Goal: Information Seeking & Learning: Learn about a topic

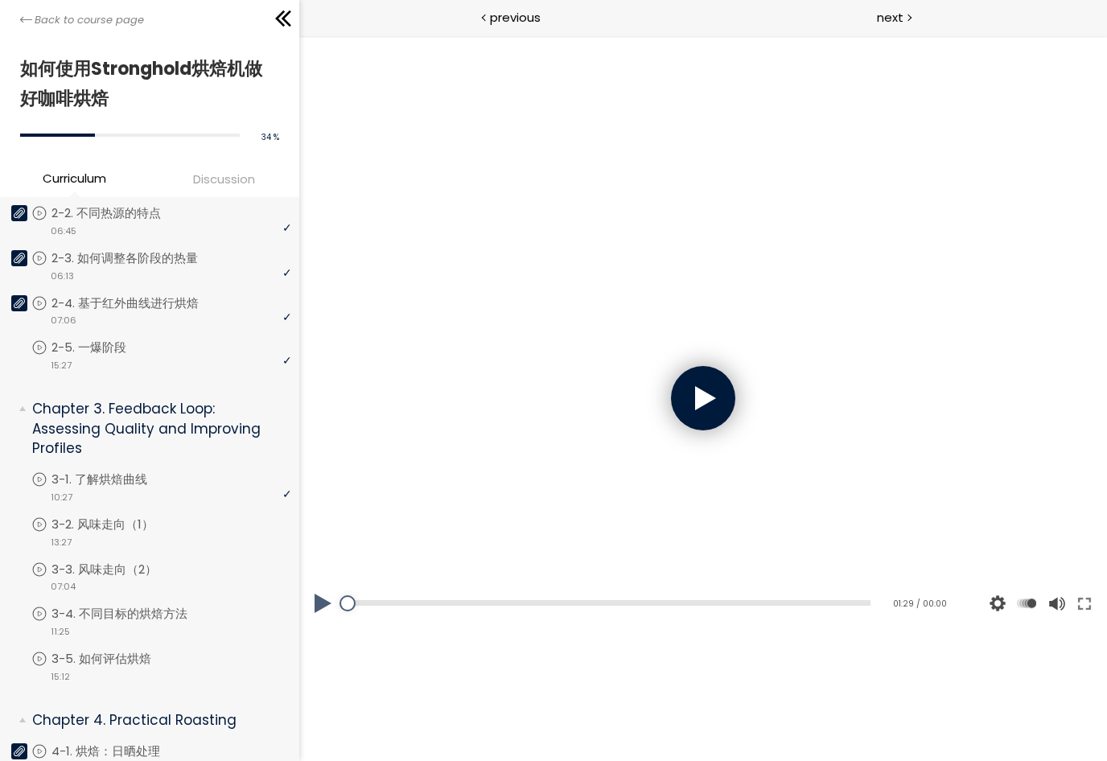
scroll to position [426, 0]
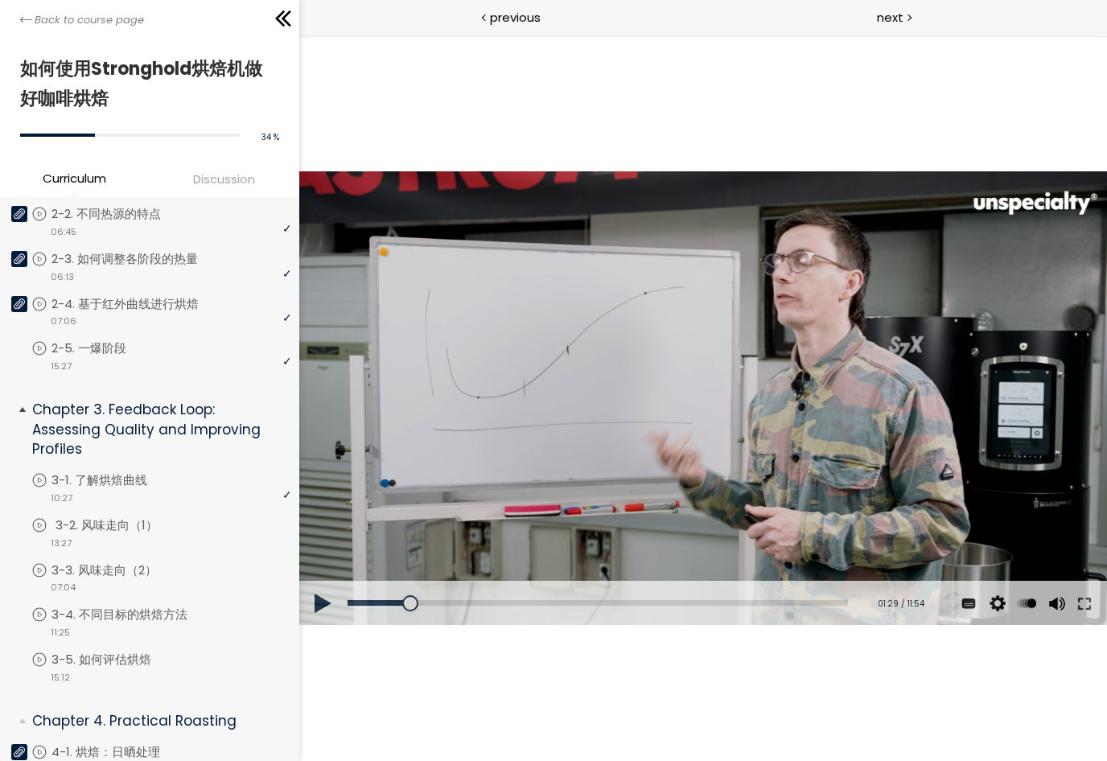
click at [204, 522] on link "3-2. 风味走向（1）" at bounding box center [161, 525] width 260 height 18
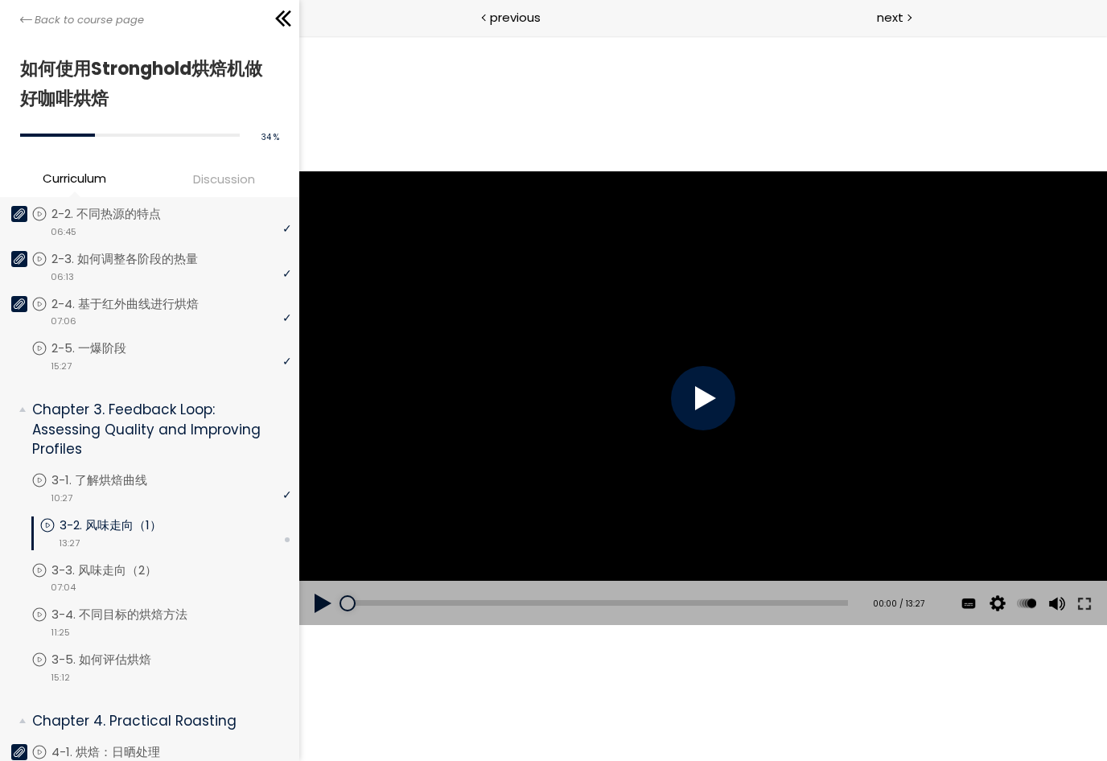
click at [714, 407] on div at bounding box center [702, 398] width 64 height 64
click at [320, 605] on button at bounding box center [322, 603] width 48 height 45
click at [969, 604] on button at bounding box center [968, 603] width 24 height 45
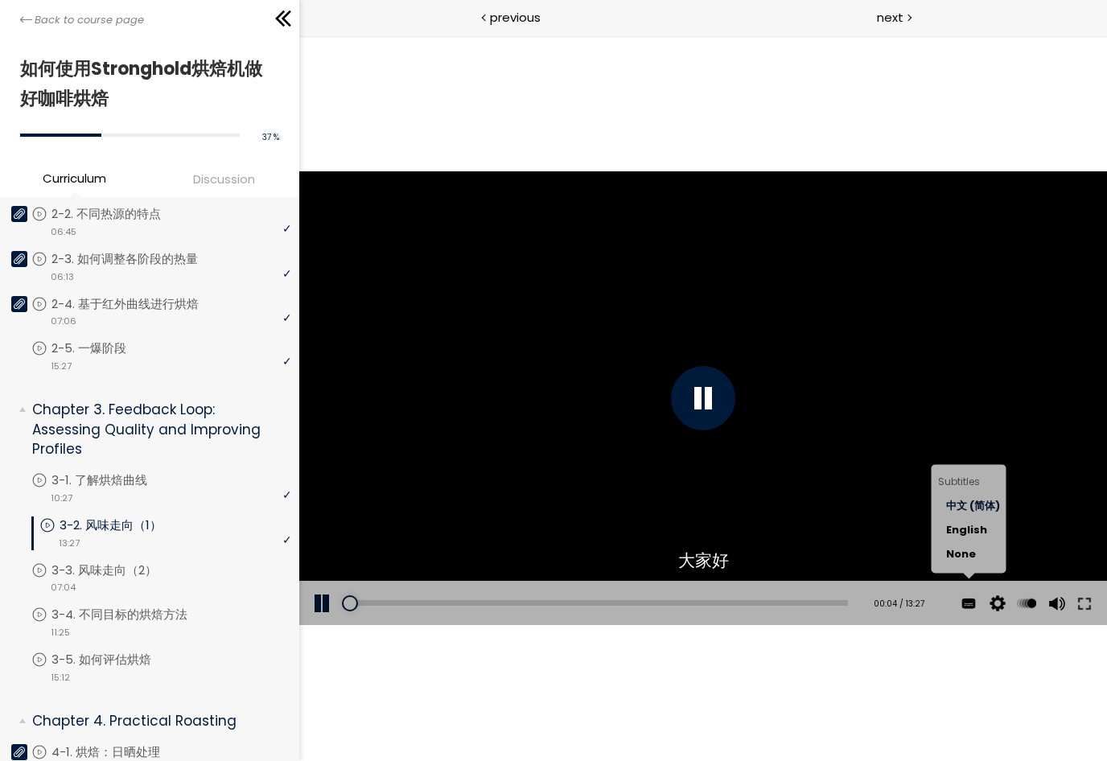
click at [988, 505] on span "中文 (简体)" at bounding box center [972, 505] width 54 height 15
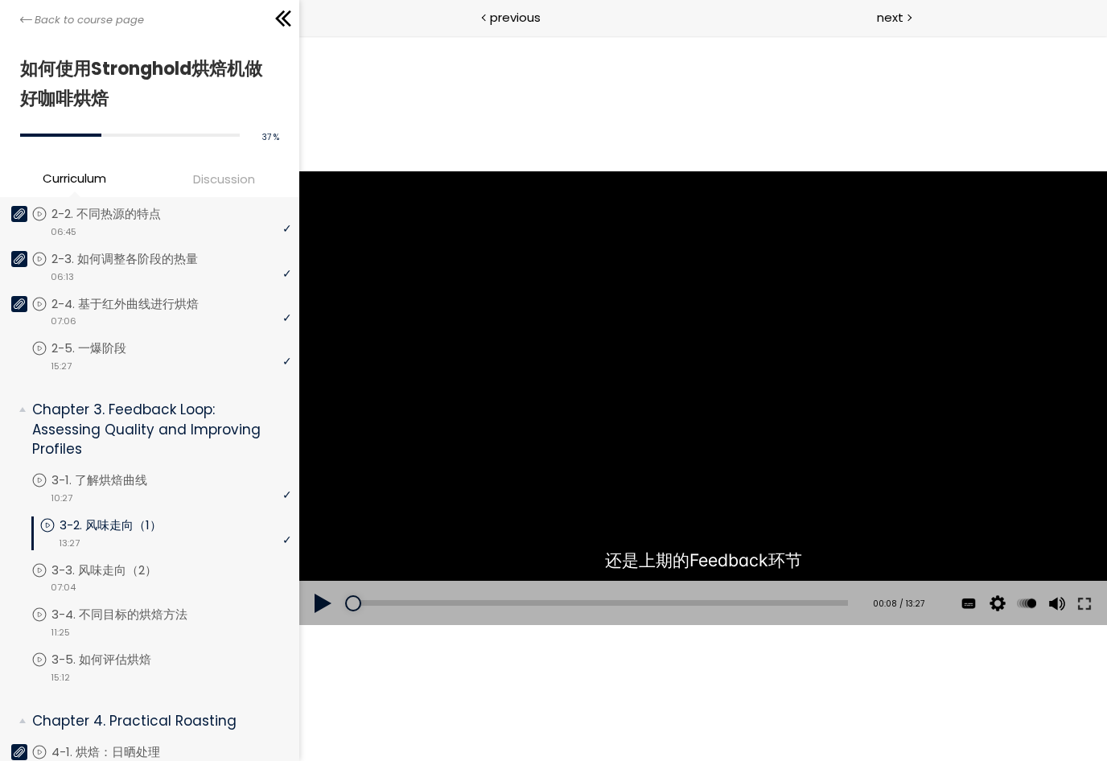
click at [323, 611] on button at bounding box center [322, 603] width 48 height 45
click at [191, 530] on p "3-2. 风味走向（1）" at bounding box center [127, 525] width 134 height 18
click at [153, 479] on p "3-1. 了解烘焙曲线" at bounding box center [120, 480] width 128 height 18
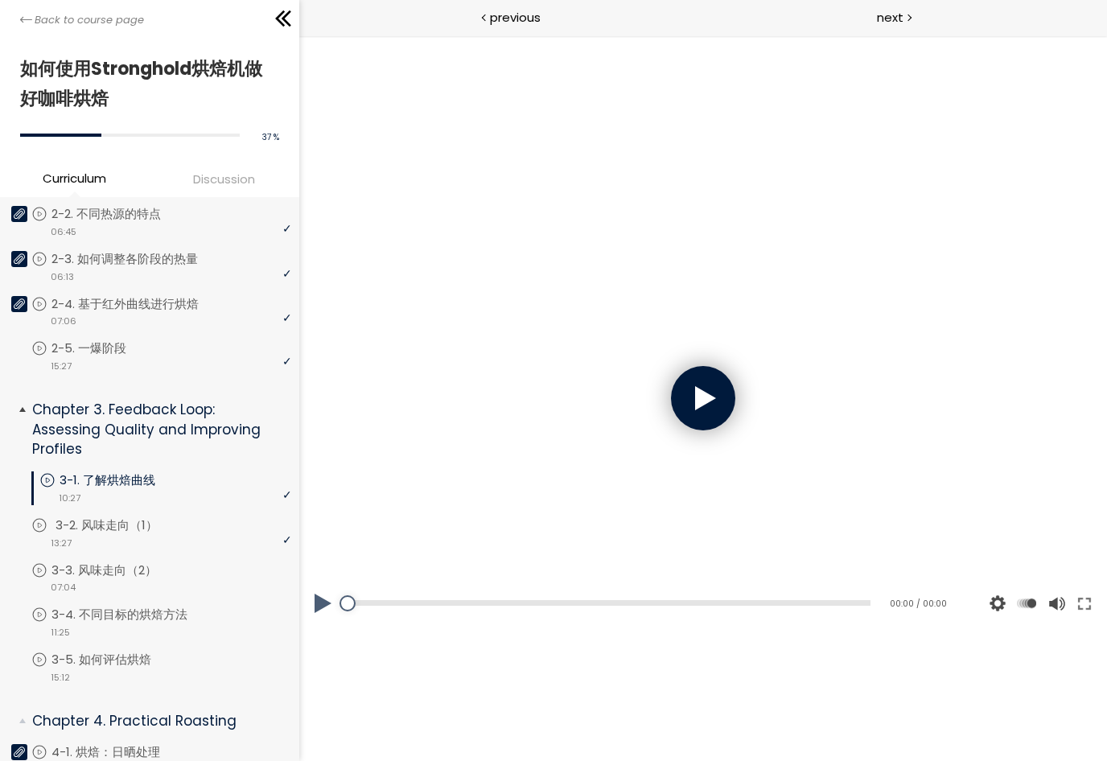
click at [146, 538] on div "video 13:27" at bounding box center [161, 542] width 260 height 16
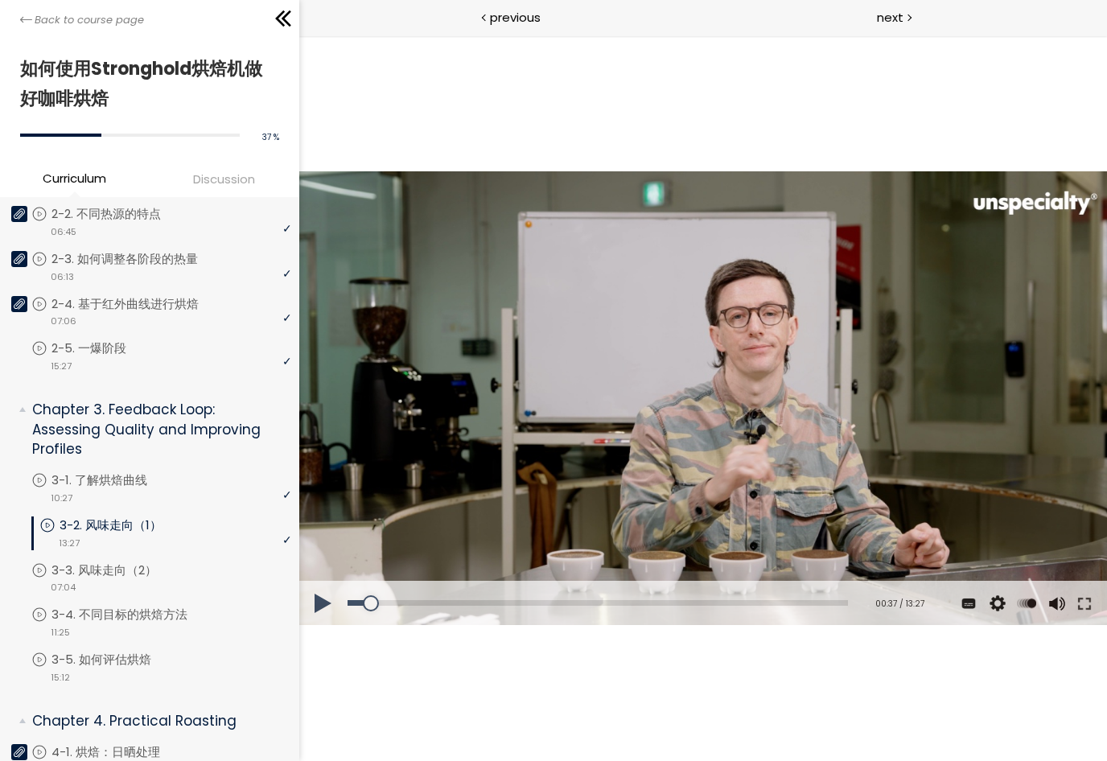
click at [979, 277] on div at bounding box center [702, 398] width 808 height 455
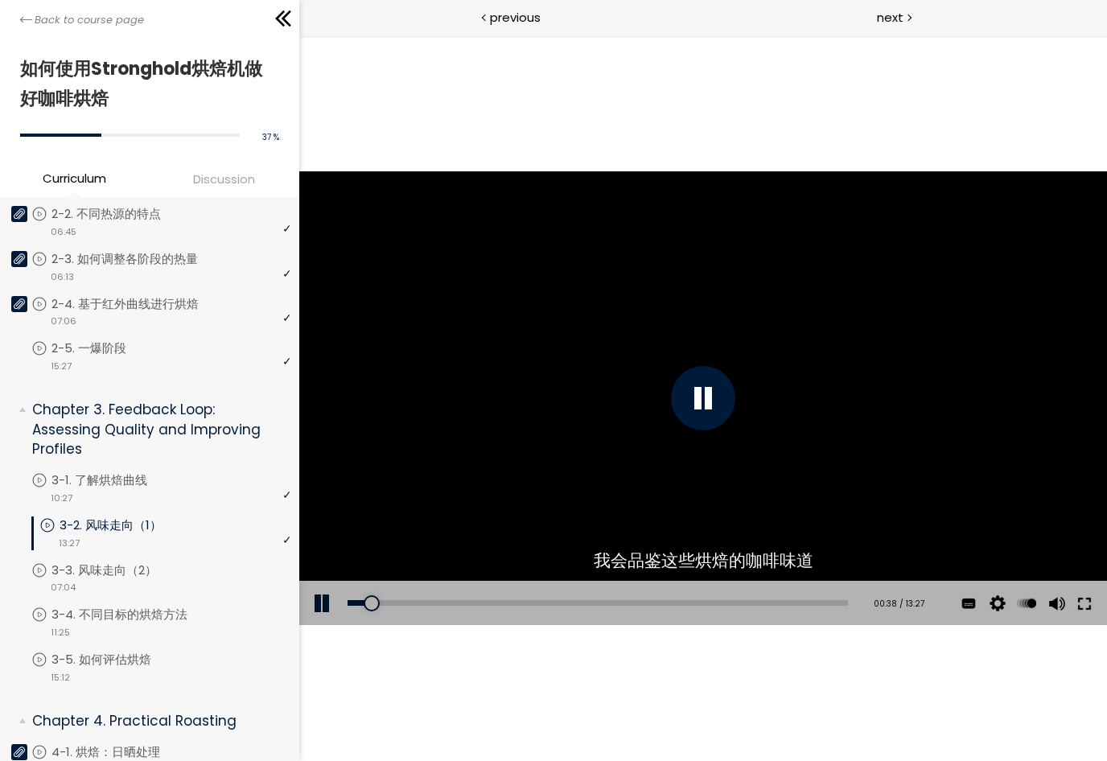
click at [1087, 610] on button at bounding box center [1083, 603] width 29 height 45
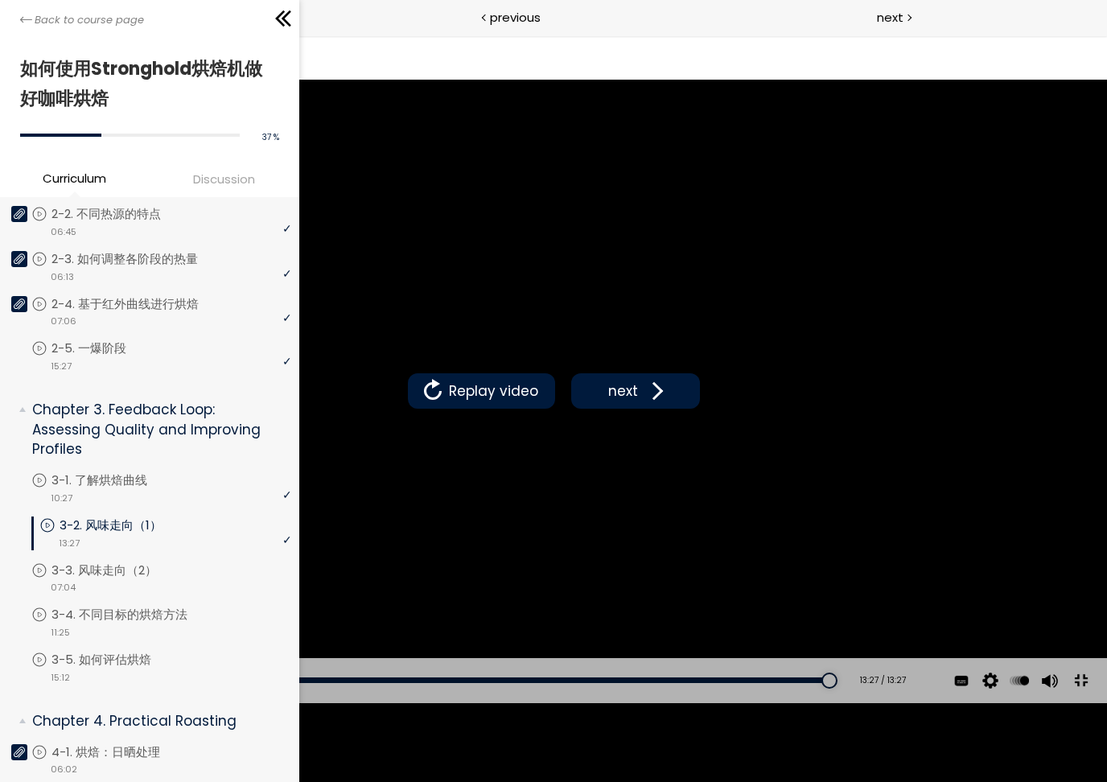
click at [627, 389] on span "next" at bounding box center [623, 391] width 38 height 21
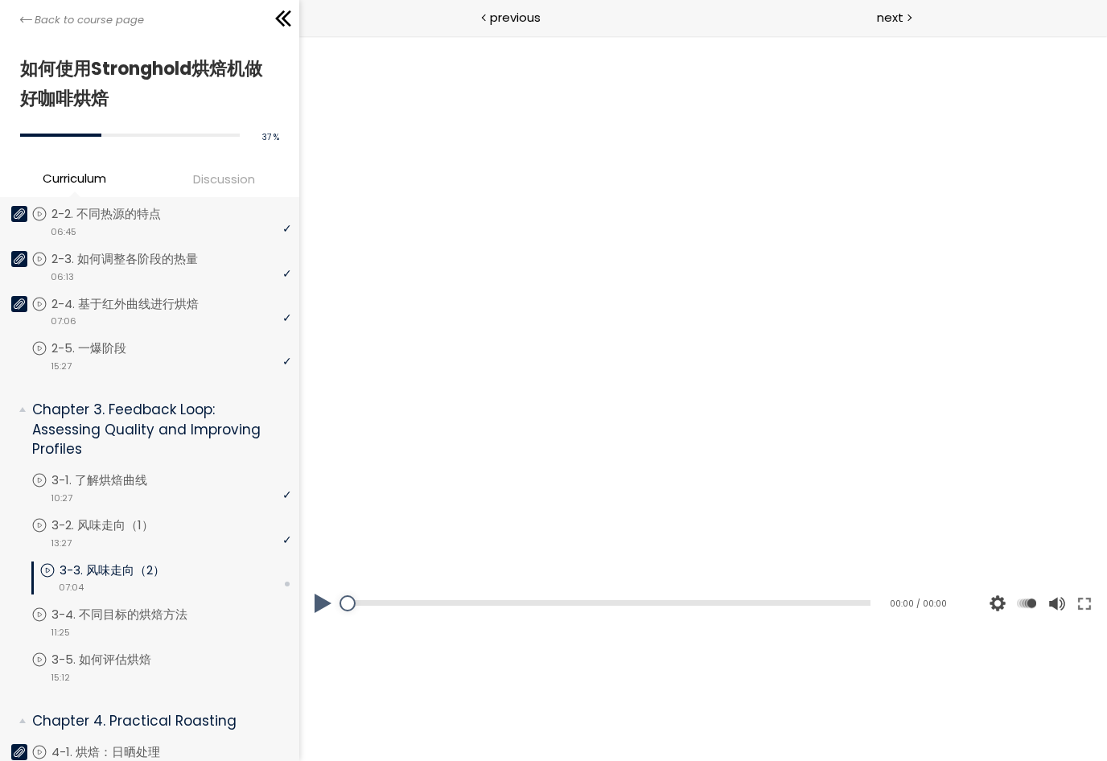
click at [669, 373] on div at bounding box center [702, 398] width 808 height 455
click at [316, 598] on button at bounding box center [322, 603] width 48 height 45
click at [318, 609] on button at bounding box center [322, 603] width 48 height 45
click at [319, 603] on button at bounding box center [322, 603] width 48 height 45
click at [208, 574] on link "3-3. 风味走向（2）" at bounding box center [165, 571] width 252 height 18
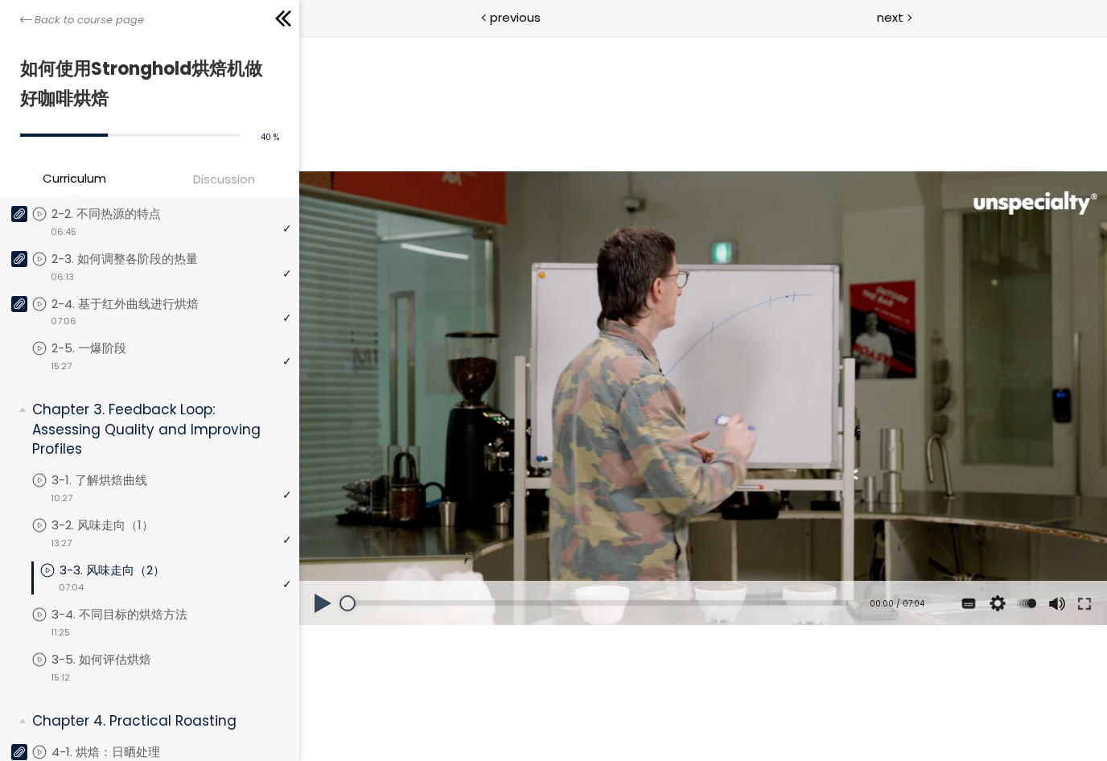
click at [312, 613] on button at bounding box center [322, 603] width 48 height 45
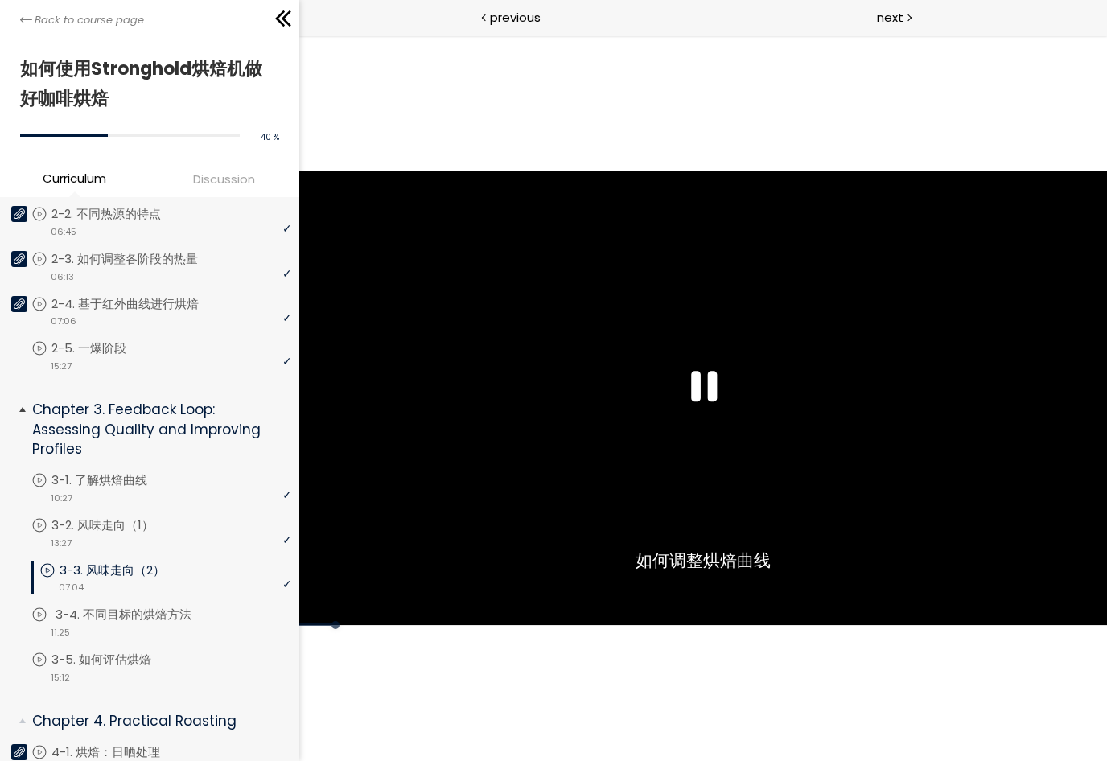
click at [217, 610] on p "3-4. 不同目标的烘焙方法" at bounding box center [140, 615] width 168 height 18
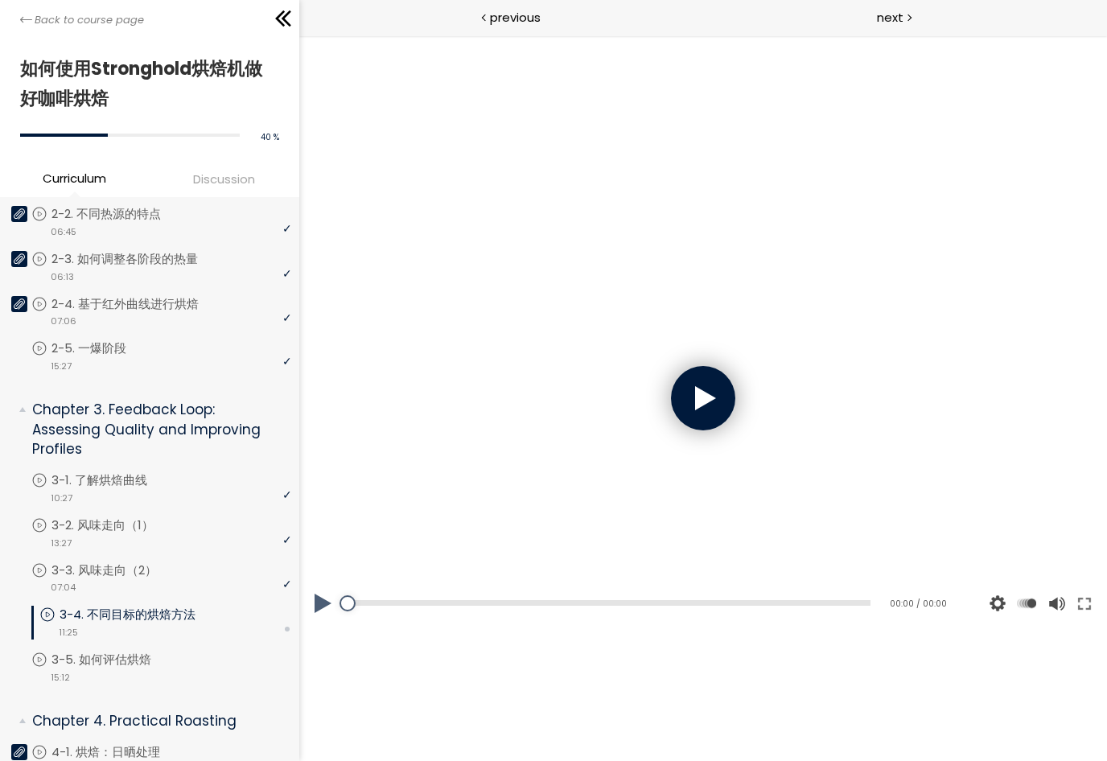
click at [706, 395] on div at bounding box center [702, 398] width 64 height 64
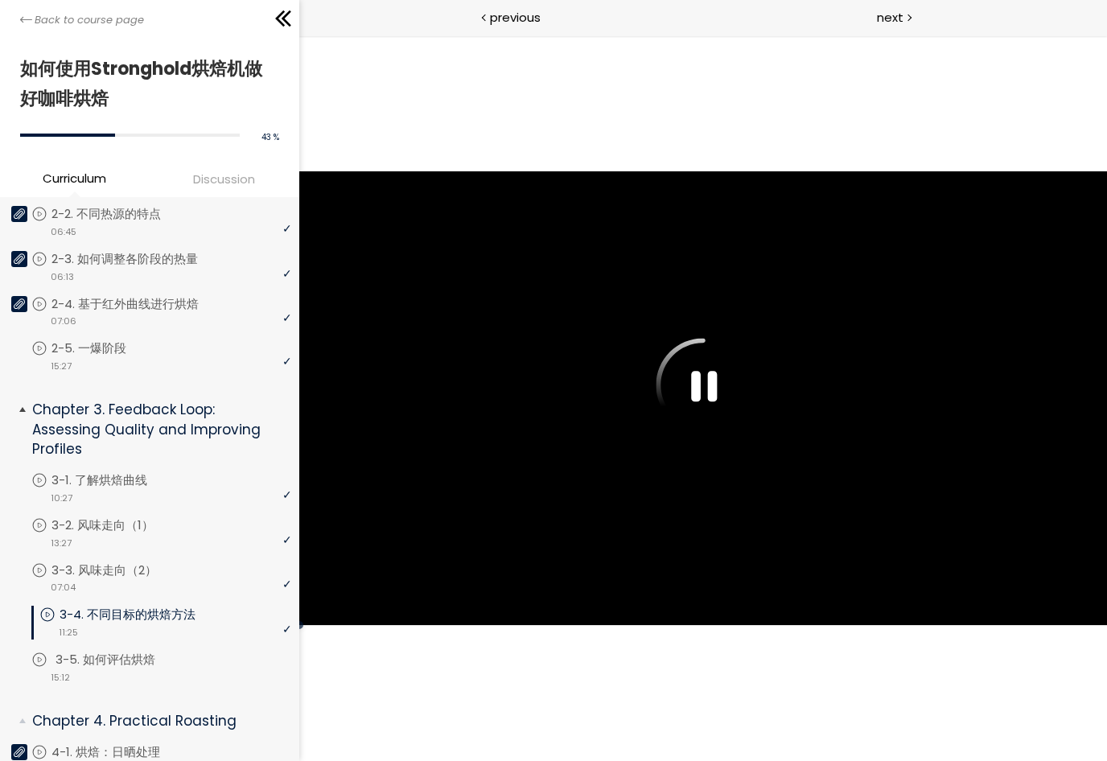
click at [119, 658] on p "3-5. 如何评估烘焙" at bounding box center [122, 660] width 132 height 18
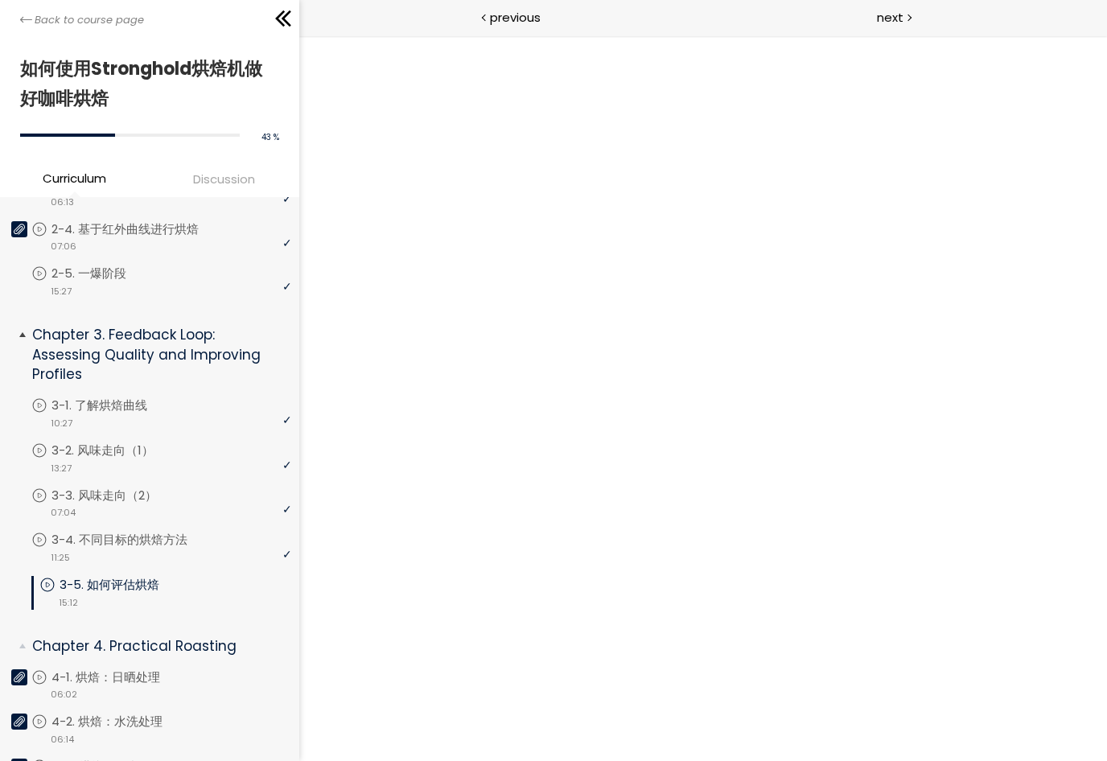
scroll to position [516, 0]
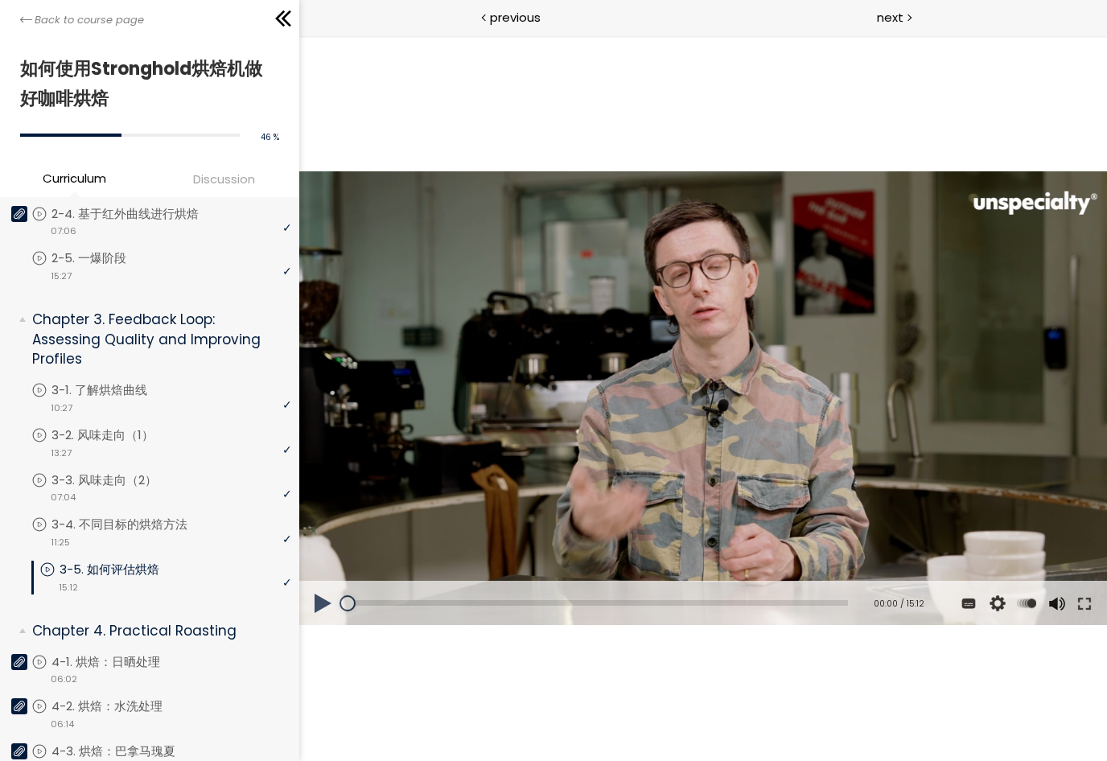
click at [316, 611] on button at bounding box center [322, 603] width 48 height 45
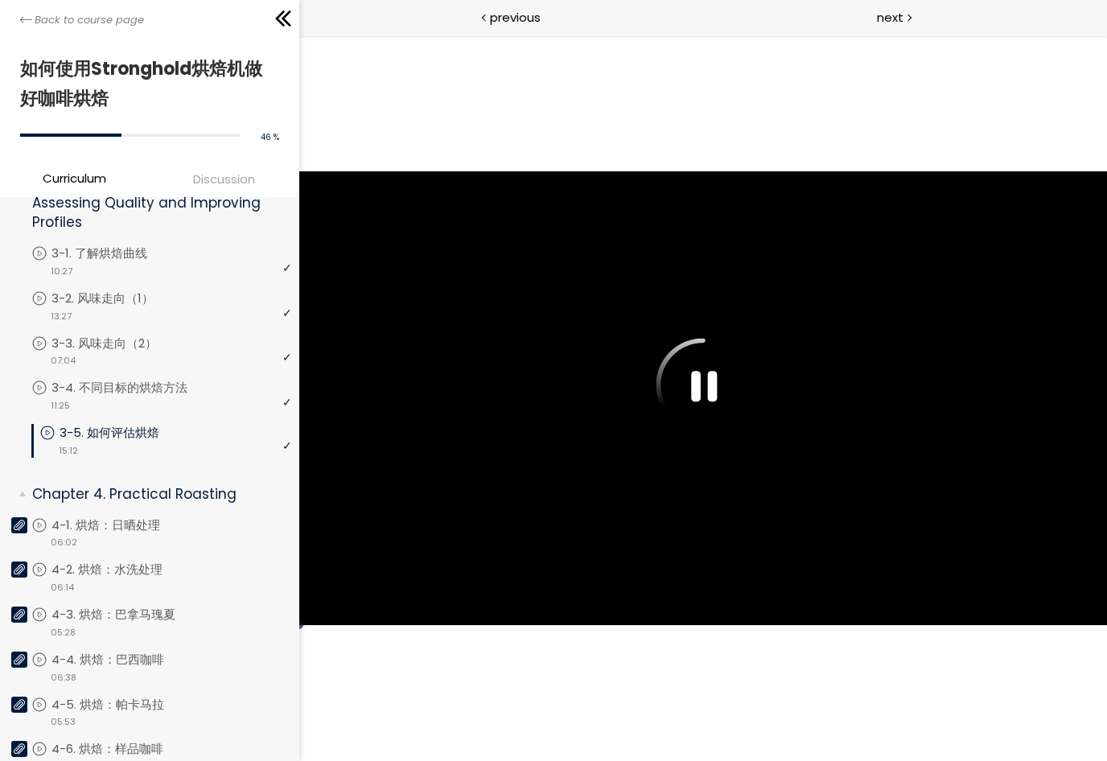
scroll to position [648, 0]
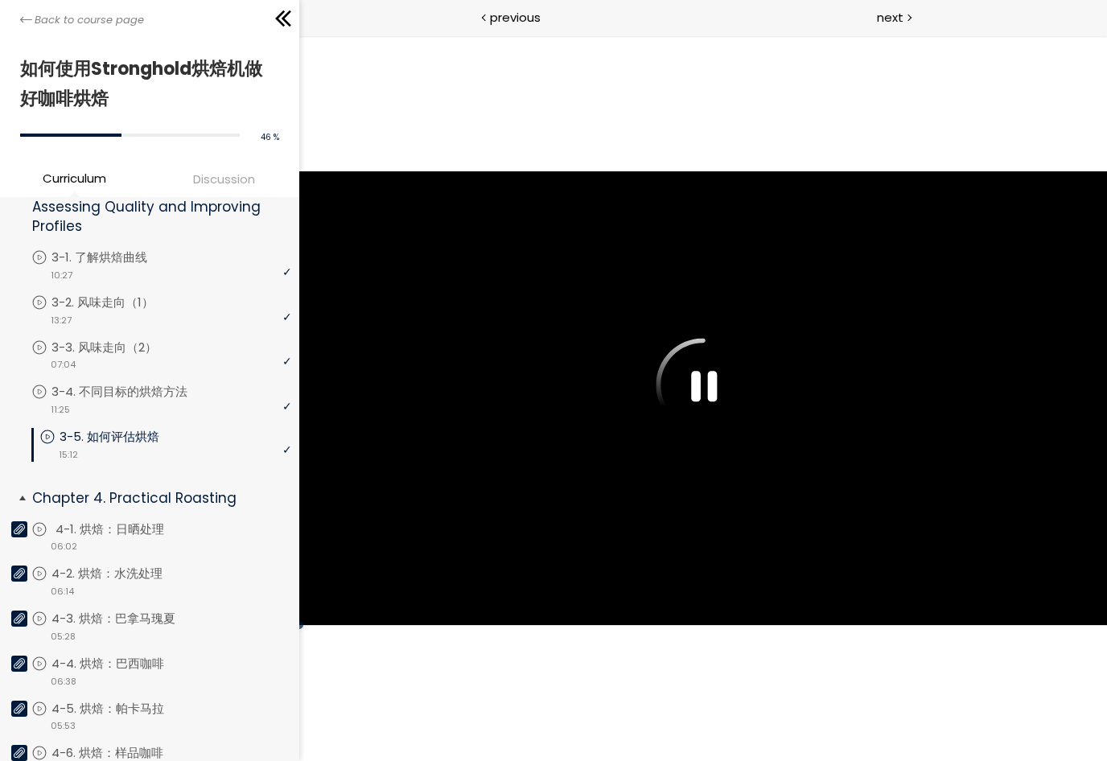
click at [179, 533] on p "4-1. 烘焙：日晒处理" at bounding box center [126, 529] width 141 height 18
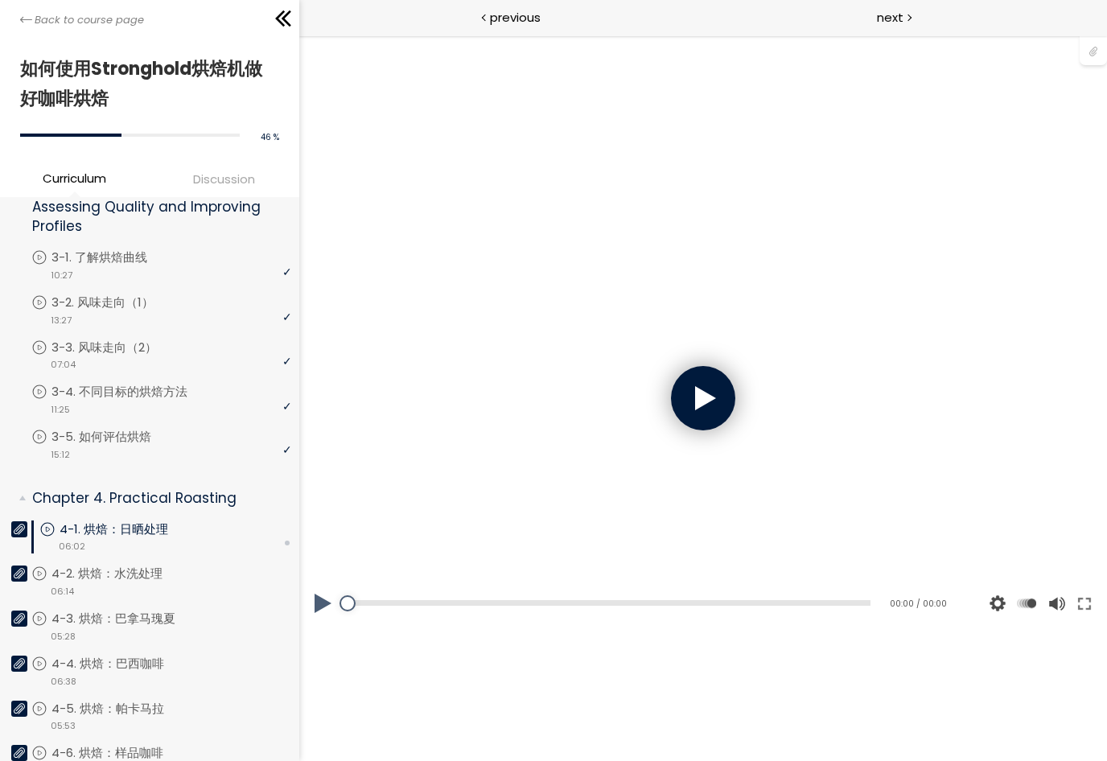
click at [709, 397] on div at bounding box center [702, 398] width 64 height 64
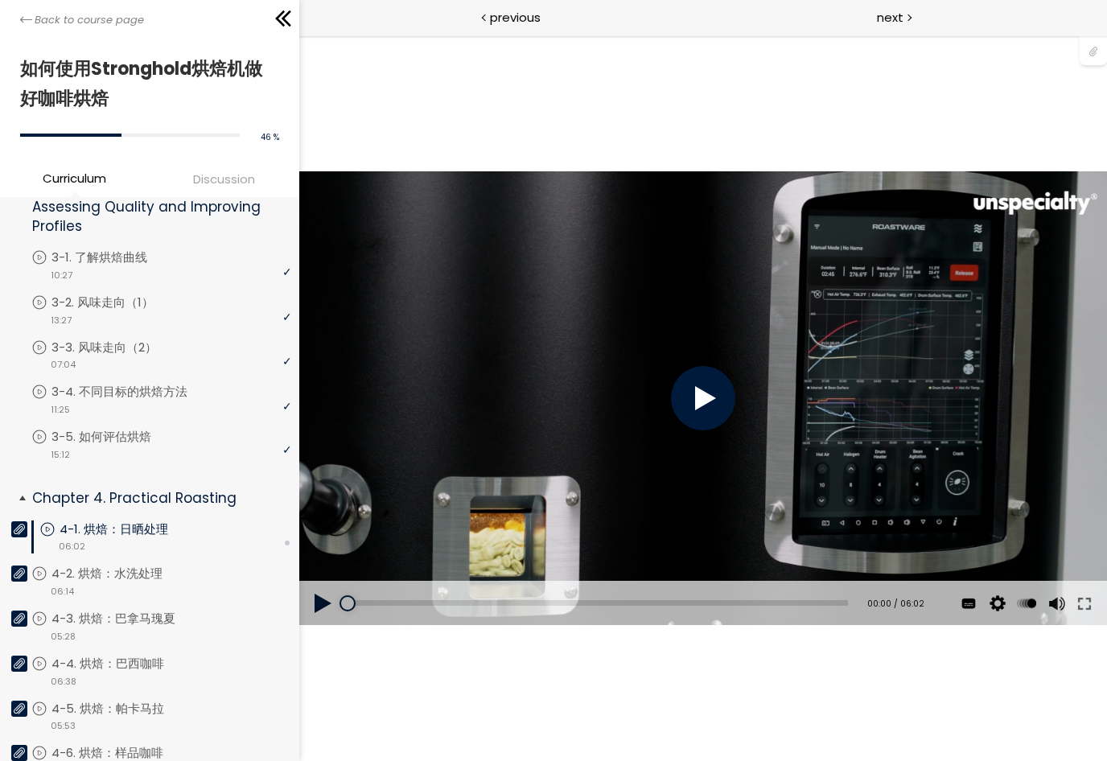
click at [13, 533] on div at bounding box center [19, 529] width 16 height 16
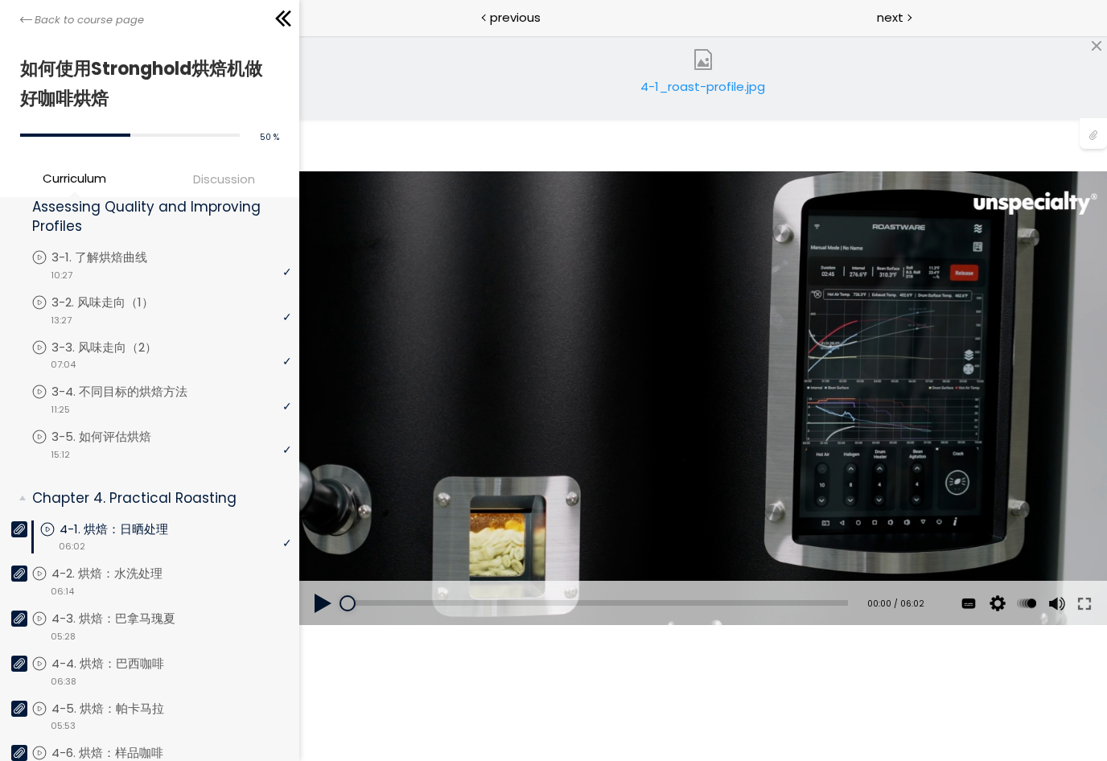
click at [730, 78] on div "4-1_roast-profile.jpg" at bounding box center [703, 93] width 130 height 32
click at [688, 94] on div "4-1_roast-profile.jpg" at bounding box center [703, 93] width 130 height 32
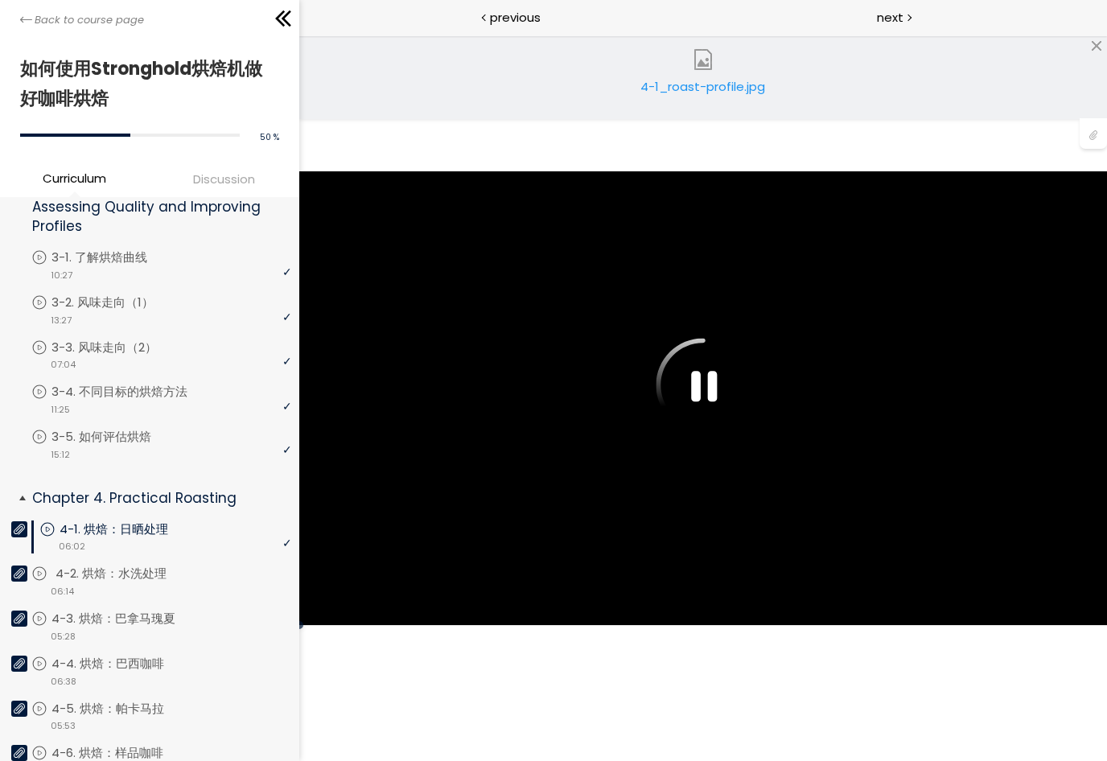
click at [133, 574] on p "4-2. 烘焙：水洗处理" at bounding box center [127, 574] width 143 height 18
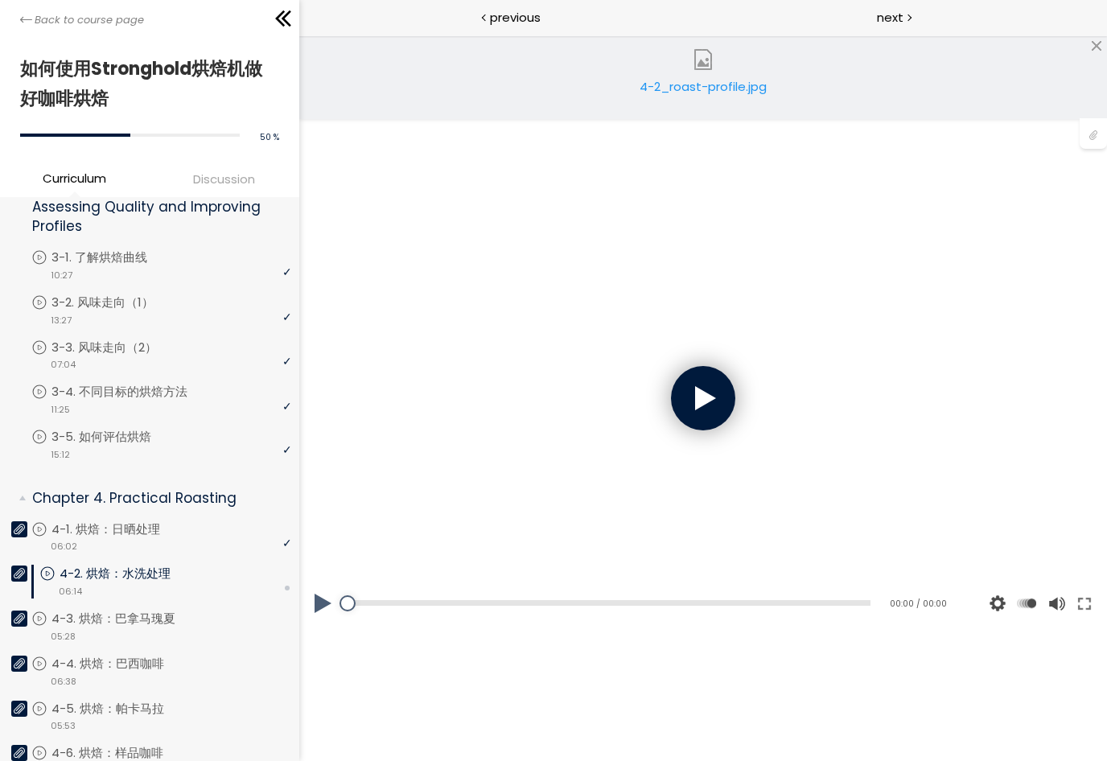
click at [708, 413] on div at bounding box center [702, 398] width 64 height 64
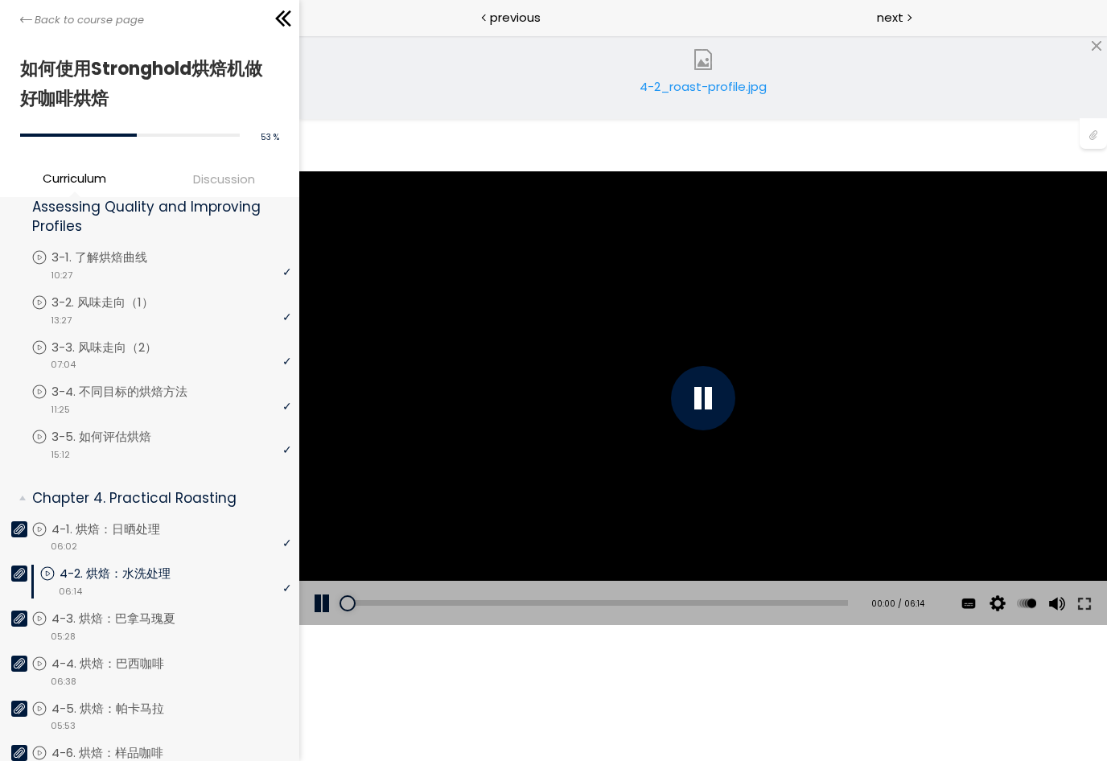
click at [1080, 605] on button at bounding box center [1083, 603] width 29 height 45
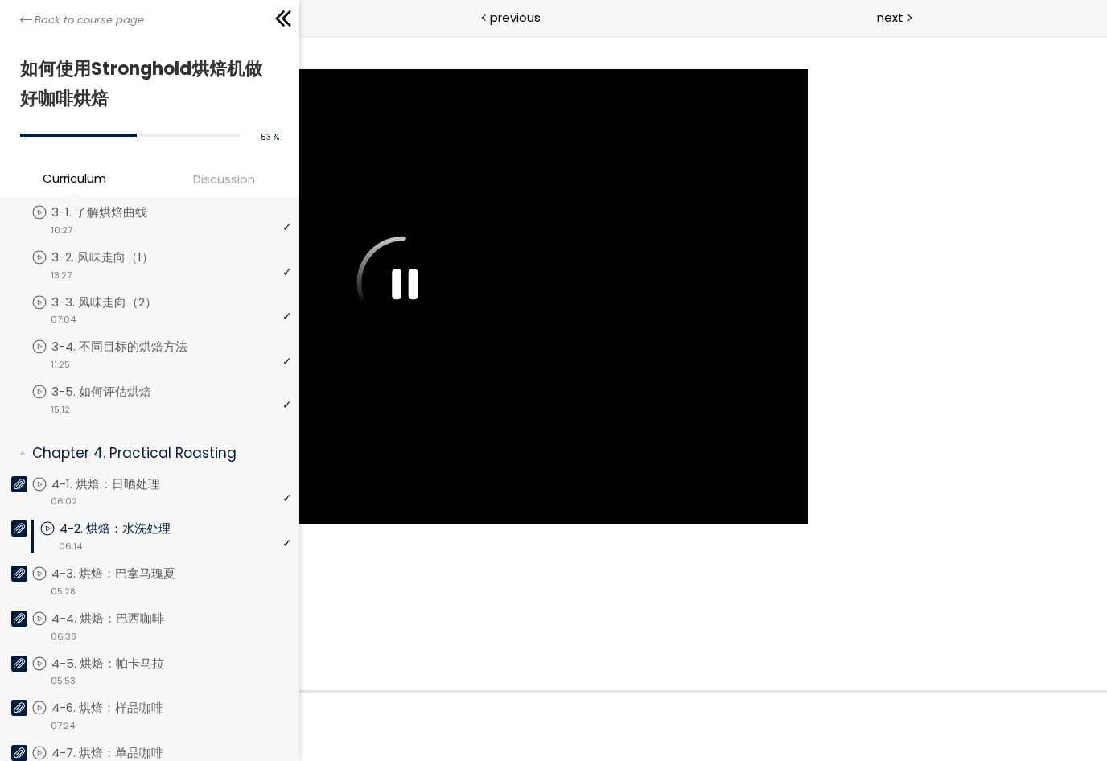
scroll to position [728, 0]
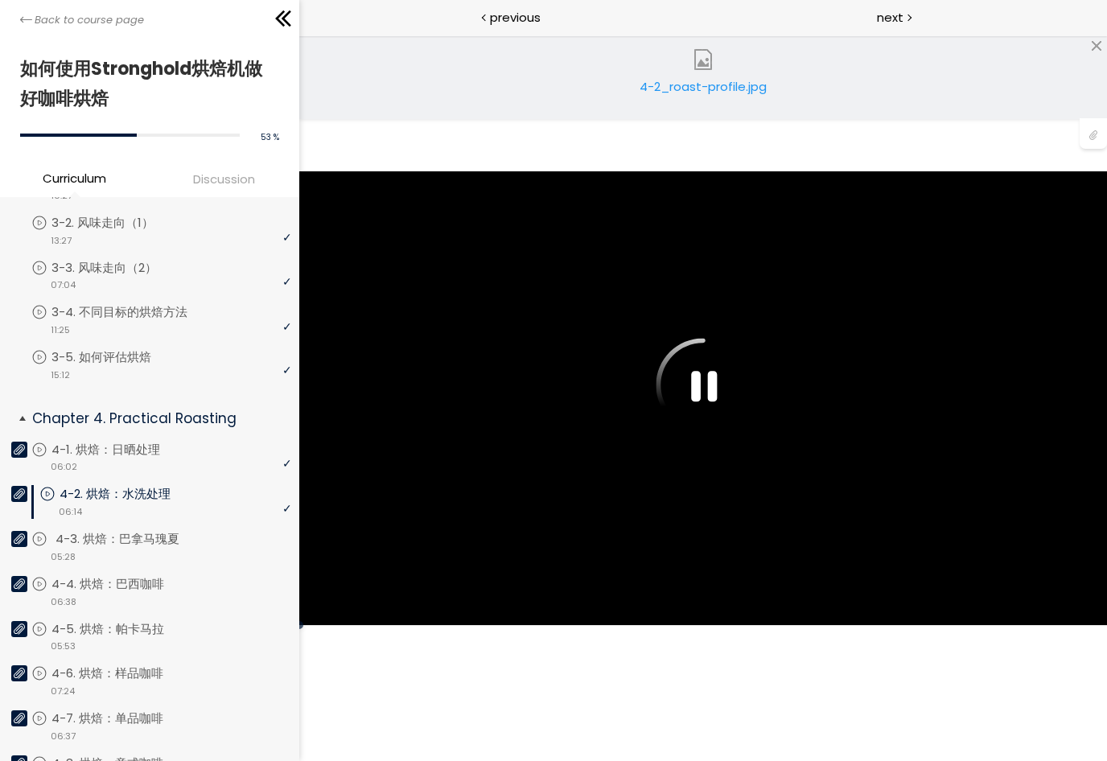
click at [175, 548] on div "video 05:28" at bounding box center [161, 556] width 260 height 16
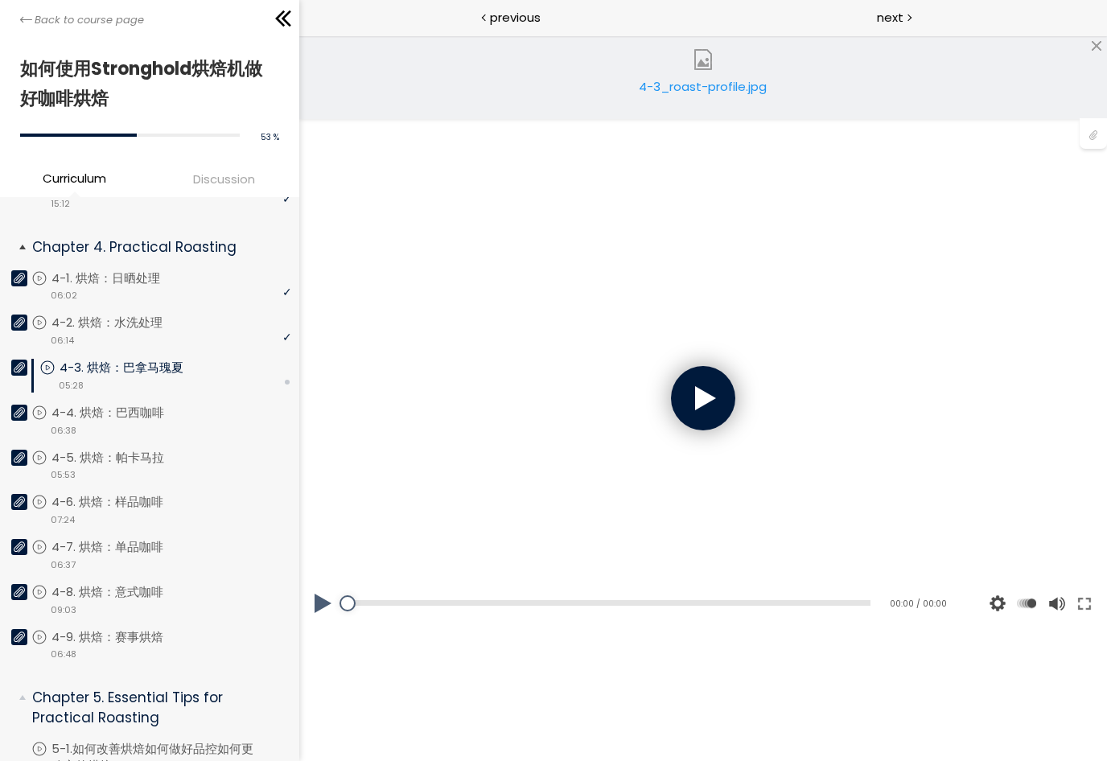
scroll to position [899, 0]
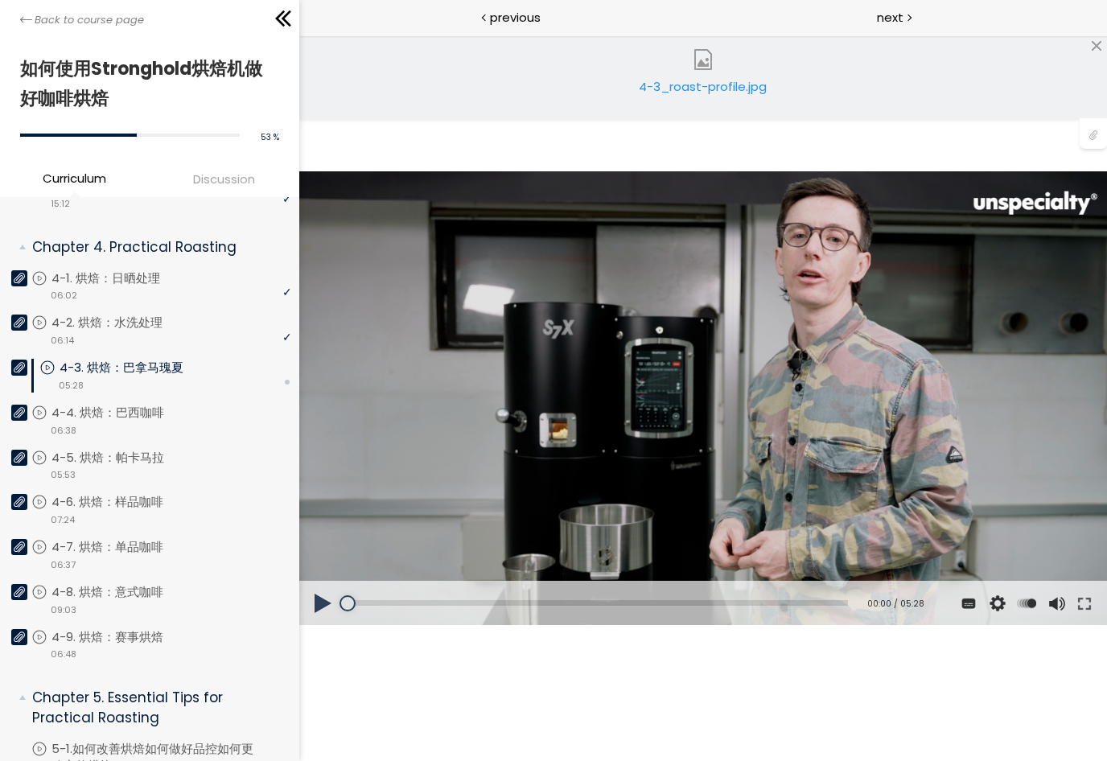
click at [716, 392] on div "您可以点击上方的 📎 下载烘焙曲线。 使用的生咖啡豆数量：600克" at bounding box center [702, 398] width 808 height 455
click at [316, 604] on button at bounding box center [322, 603] width 48 height 45
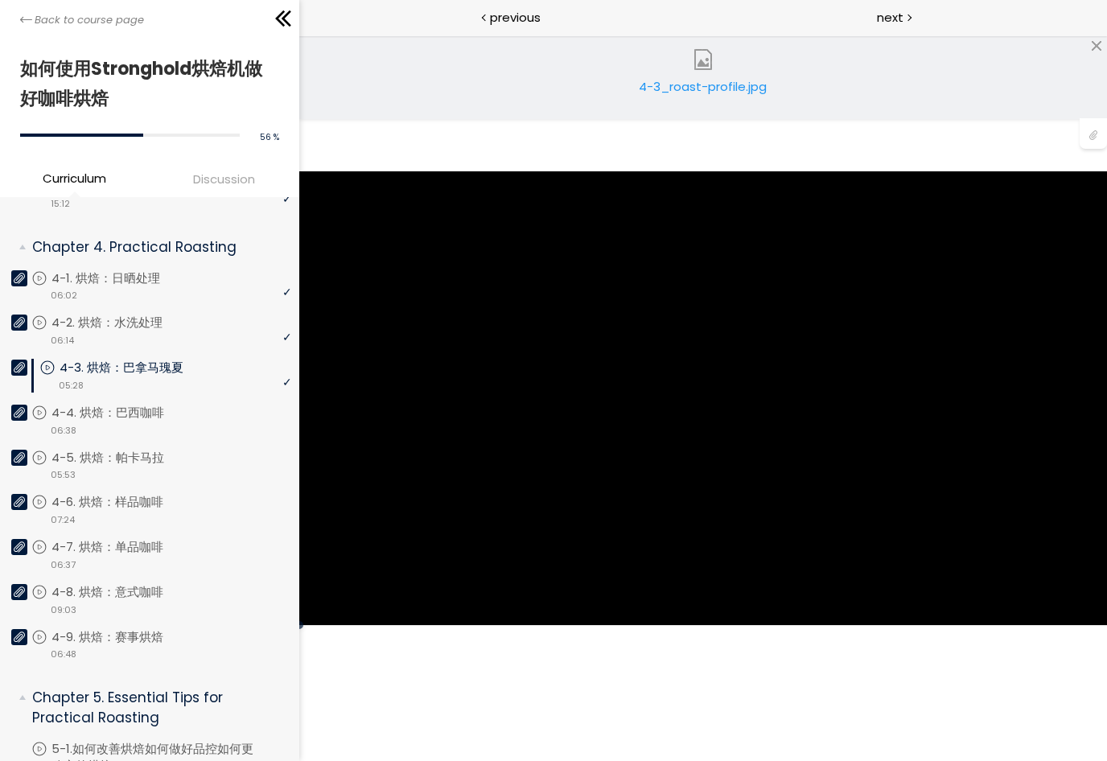
click at [700, 87] on div "4-3_roast-profile.jpg" at bounding box center [703, 93] width 130 height 32
click at [202, 422] on div "video 06:38" at bounding box center [161, 430] width 260 height 16
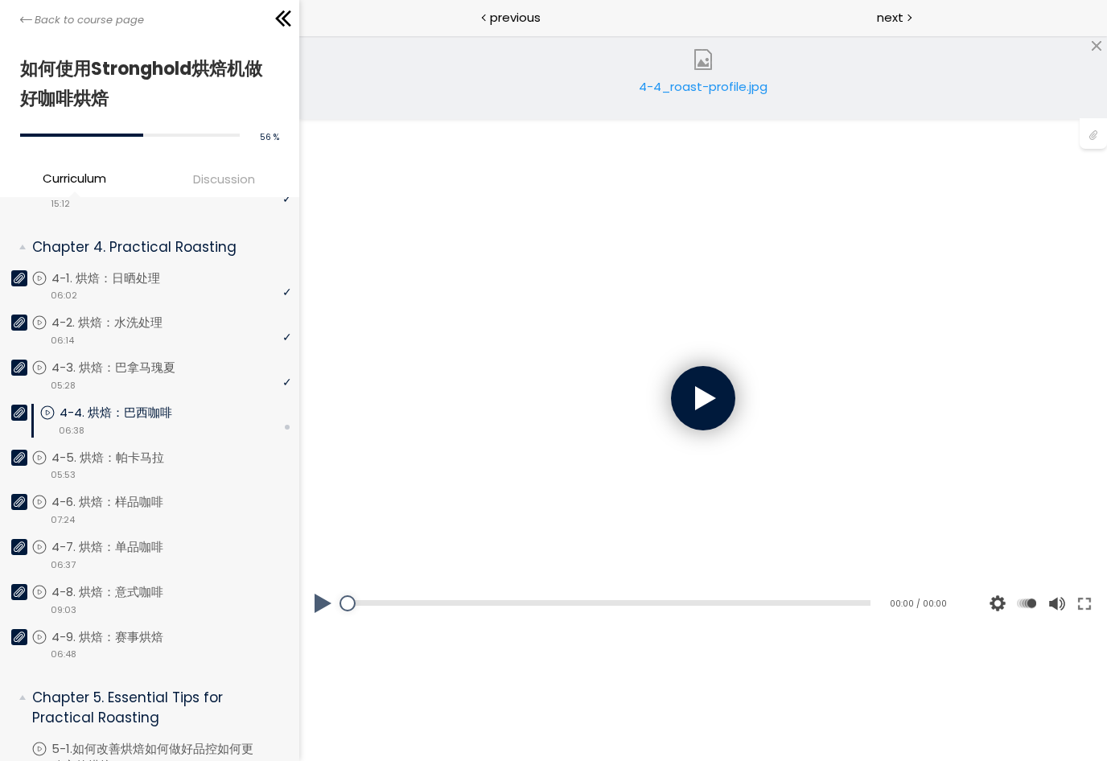
click at [688, 407] on div at bounding box center [702, 398] width 64 height 64
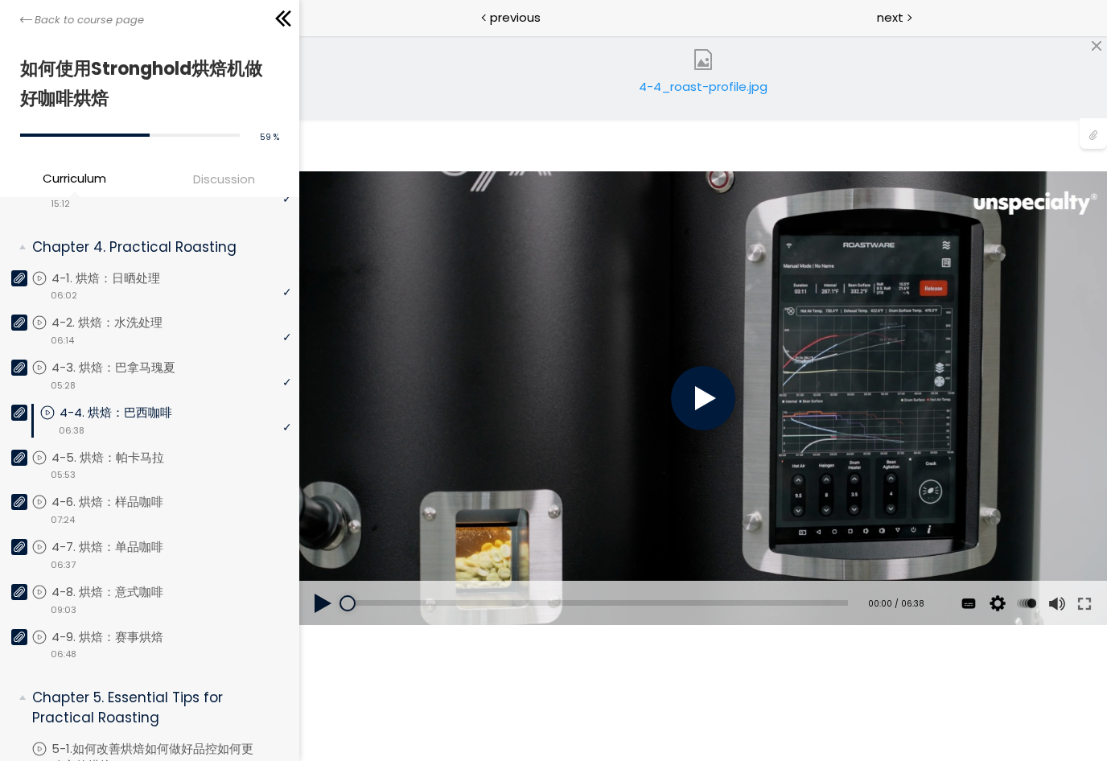
click at [698, 387] on div at bounding box center [702, 398] width 64 height 64
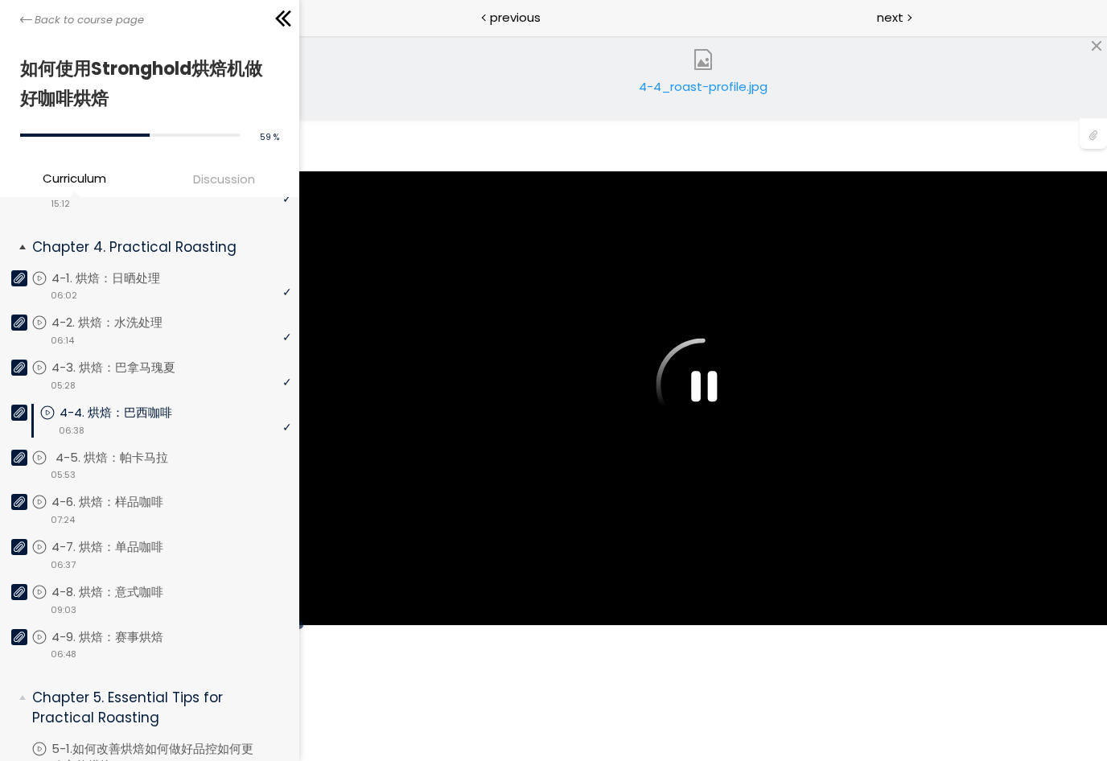
click at [171, 455] on p "4-5. 烘焙：帕卡马拉" at bounding box center [128, 458] width 145 height 18
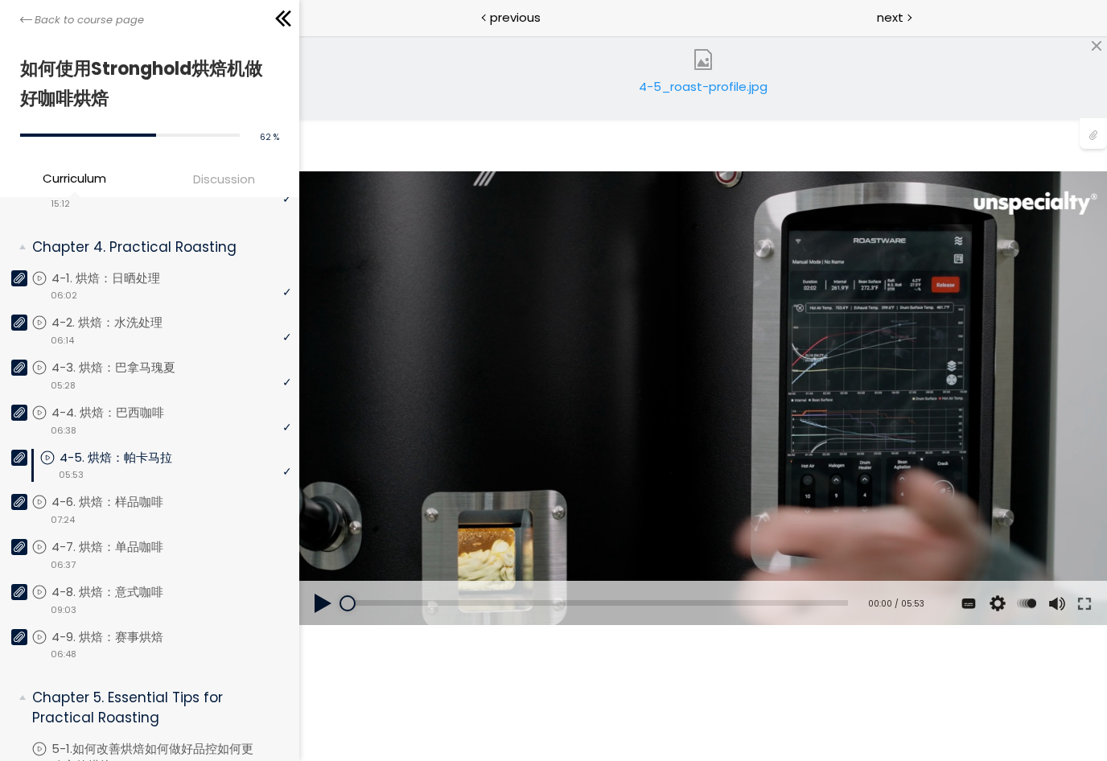
click at [319, 598] on button at bounding box center [322, 603] width 48 height 45
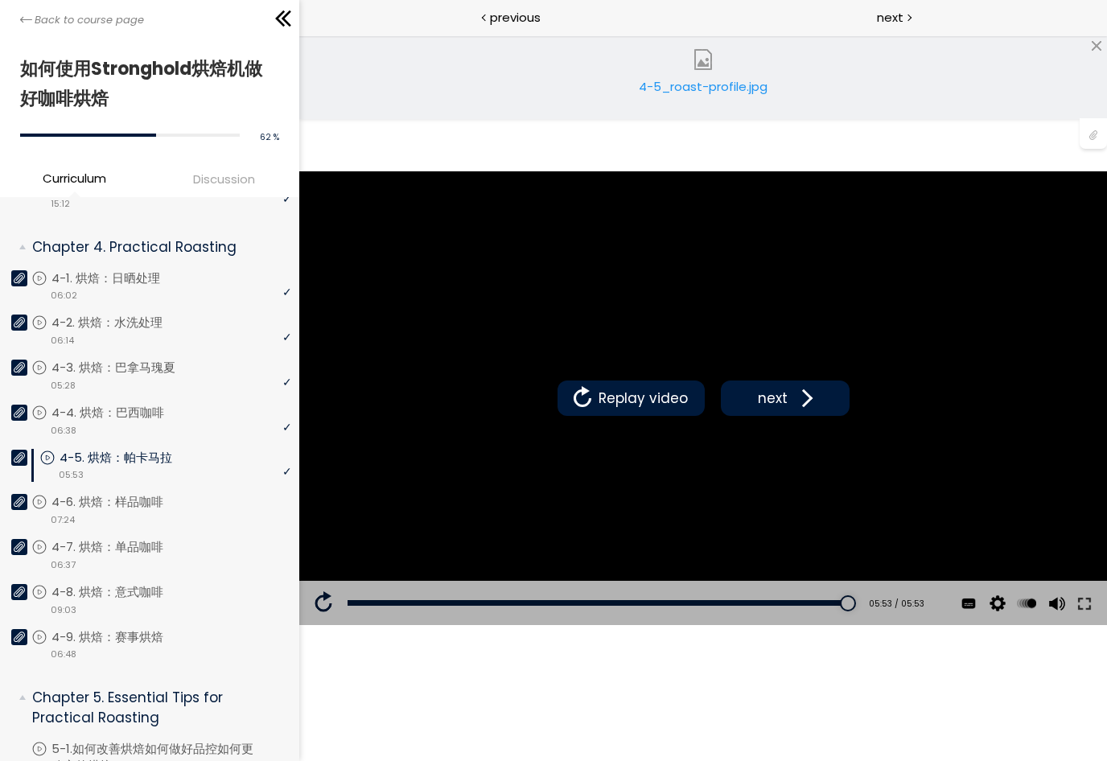
click at [743, 91] on div "4-5_roast-profile.jpg" at bounding box center [703, 93] width 130 height 32
click at [174, 511] on div "video 07:24" at bounding box center [161, 519] width 260 height 16
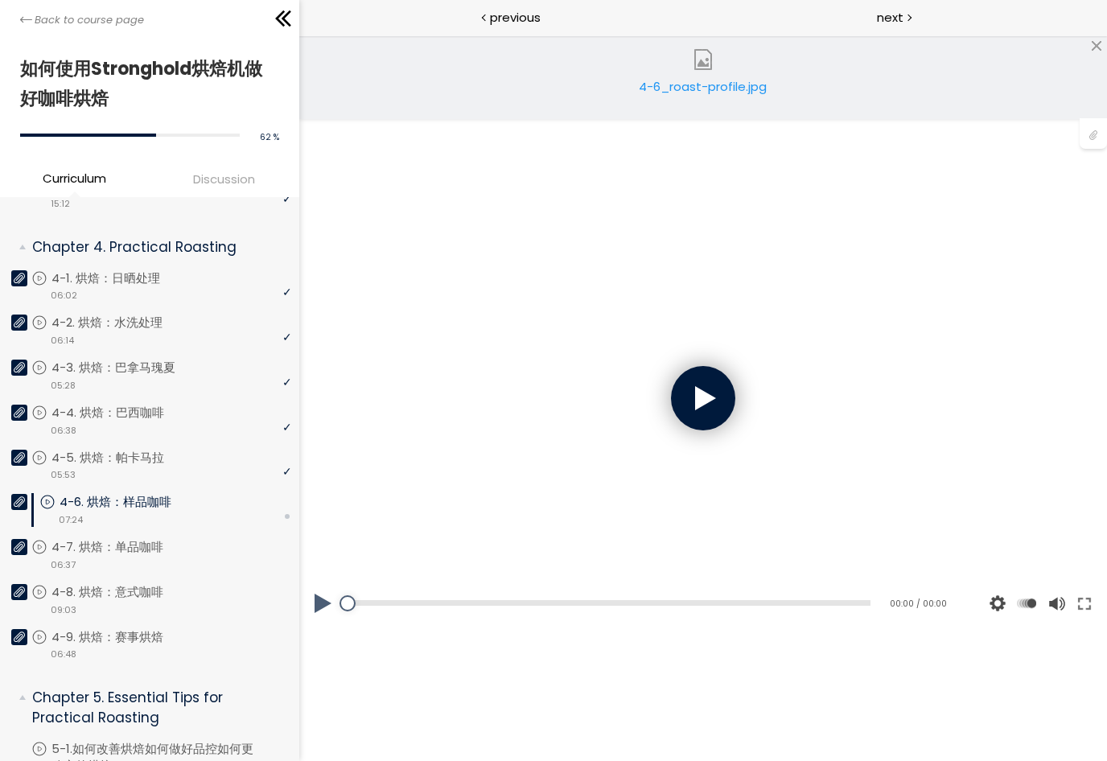
click at [738, 81] on div "4-6_roast-profile.jpg" at bounding box center [703, 93] width 130 height 32
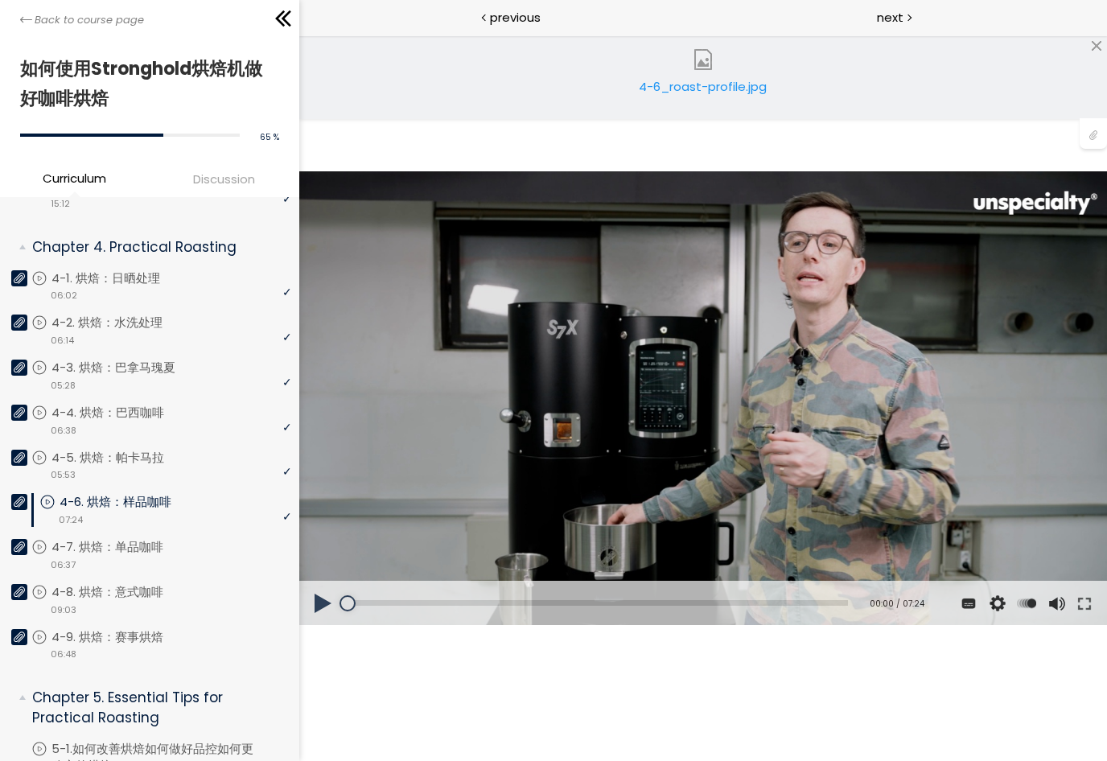
click at [323, 599] on button at bounding box center [322, 603] width 48 height 45
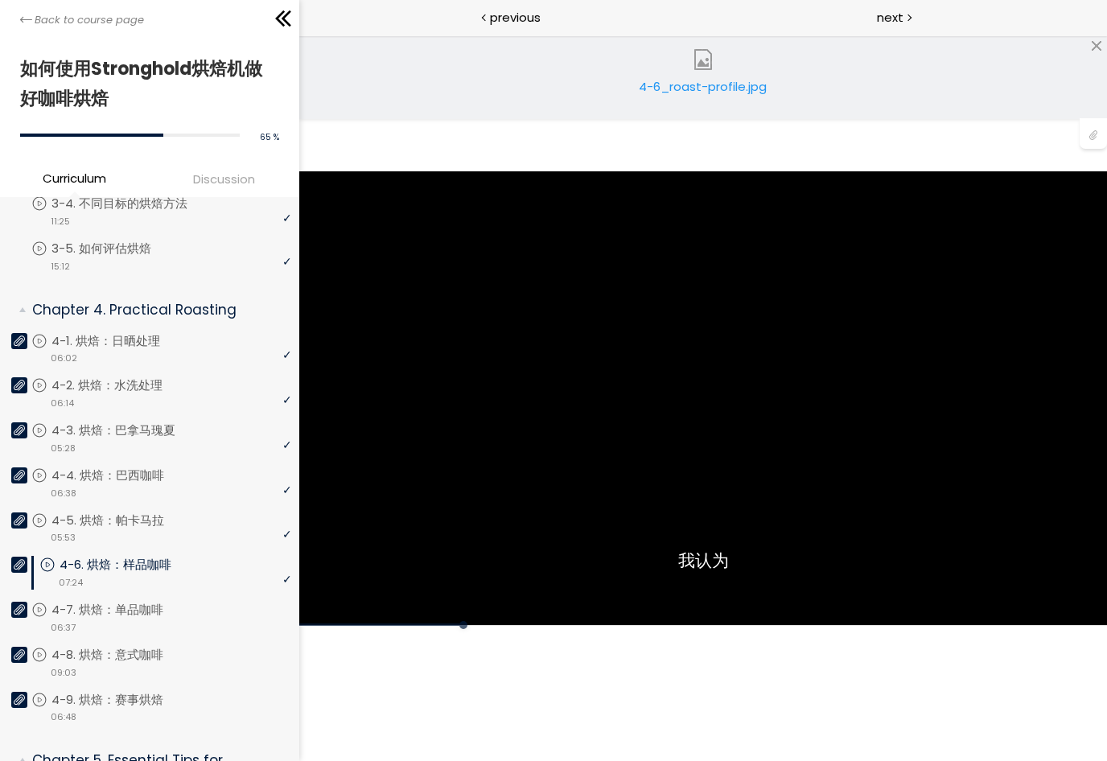
scroll to position [869, 0]
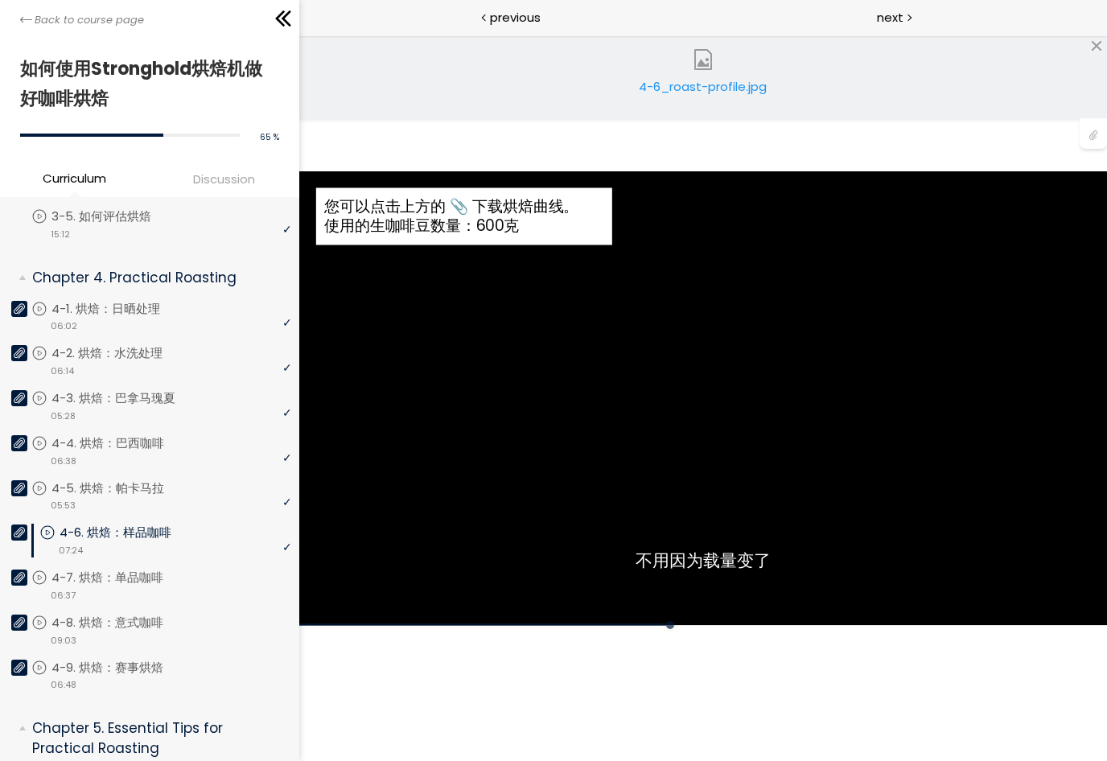
click at [719, 92] on div "4-6_roast-profile.jpg" at bounding box center [703, 93] width 130 height 32
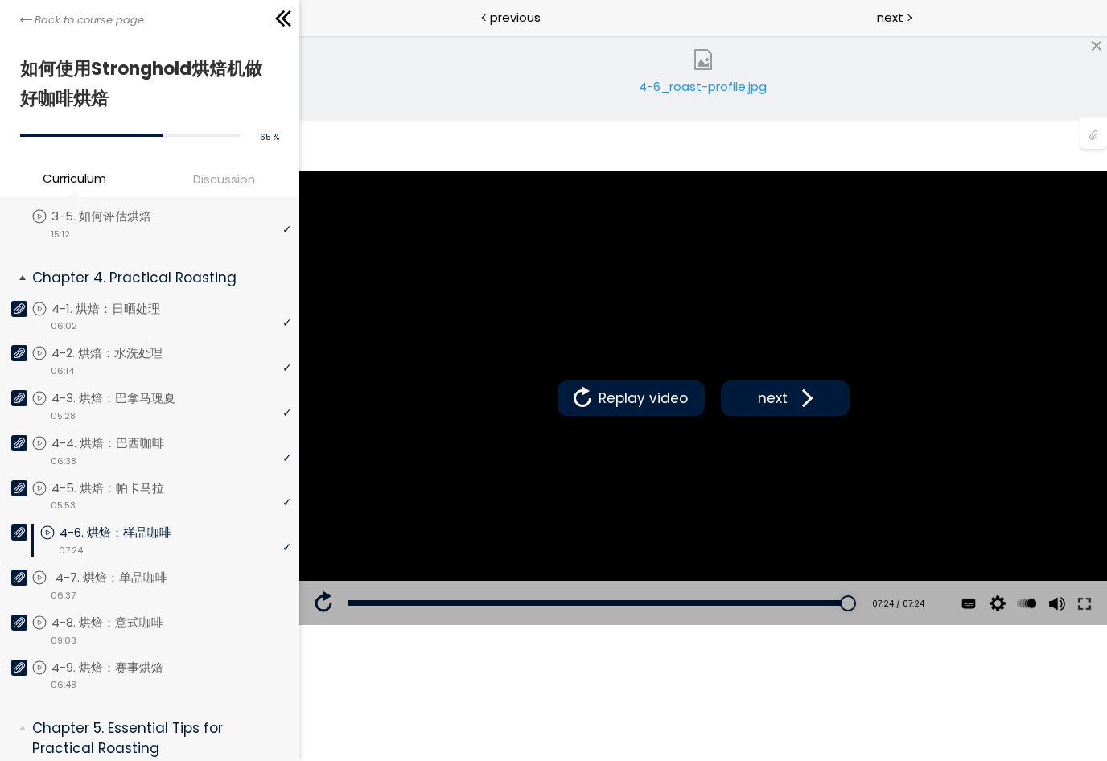
click at [156, 589] on div "video 06:37" at bounding box center [161, 594] width 260 height 16
click at [176, 584] on p "4-7. 烘焙：单品咖啡" at bounding box center [132, 578] width 144 height 18
click at [182, 624] on li "You have to complete unit (4-8. 烘焙：意式咖啡) in order to continue. 4-8. 烘焙：意式咖啡 vid…" at bounding box center [161, 636] width 260 height 45
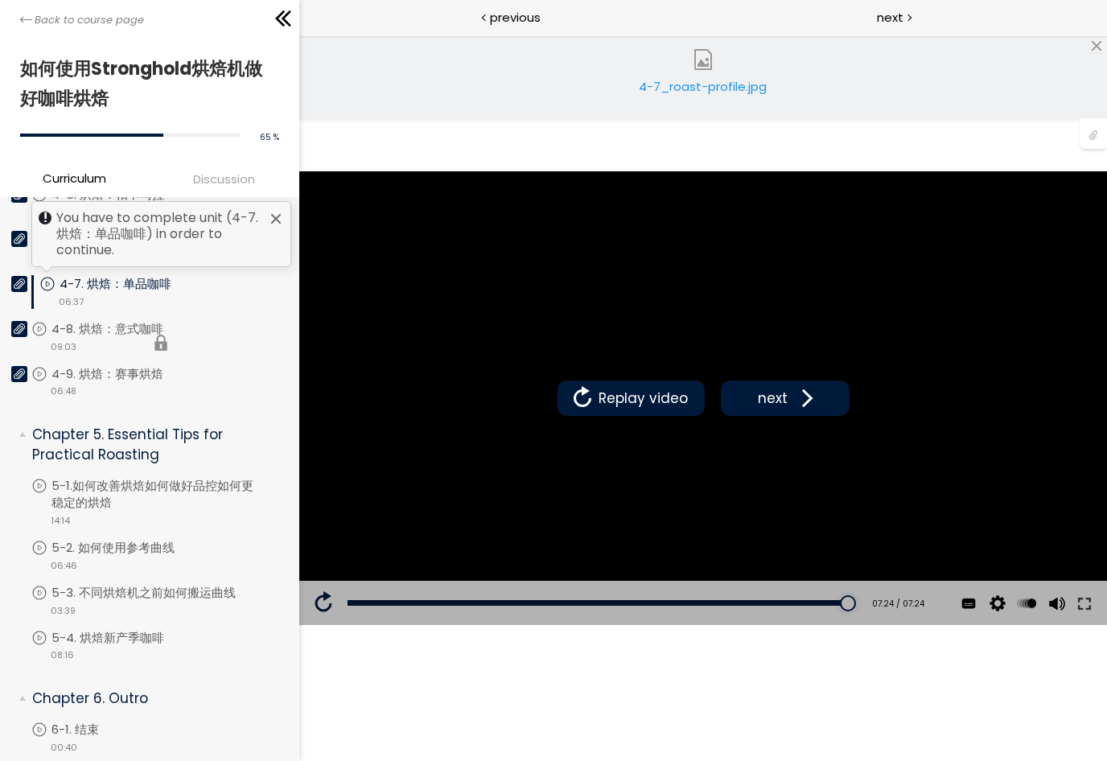
scroll to position [1166, 0]
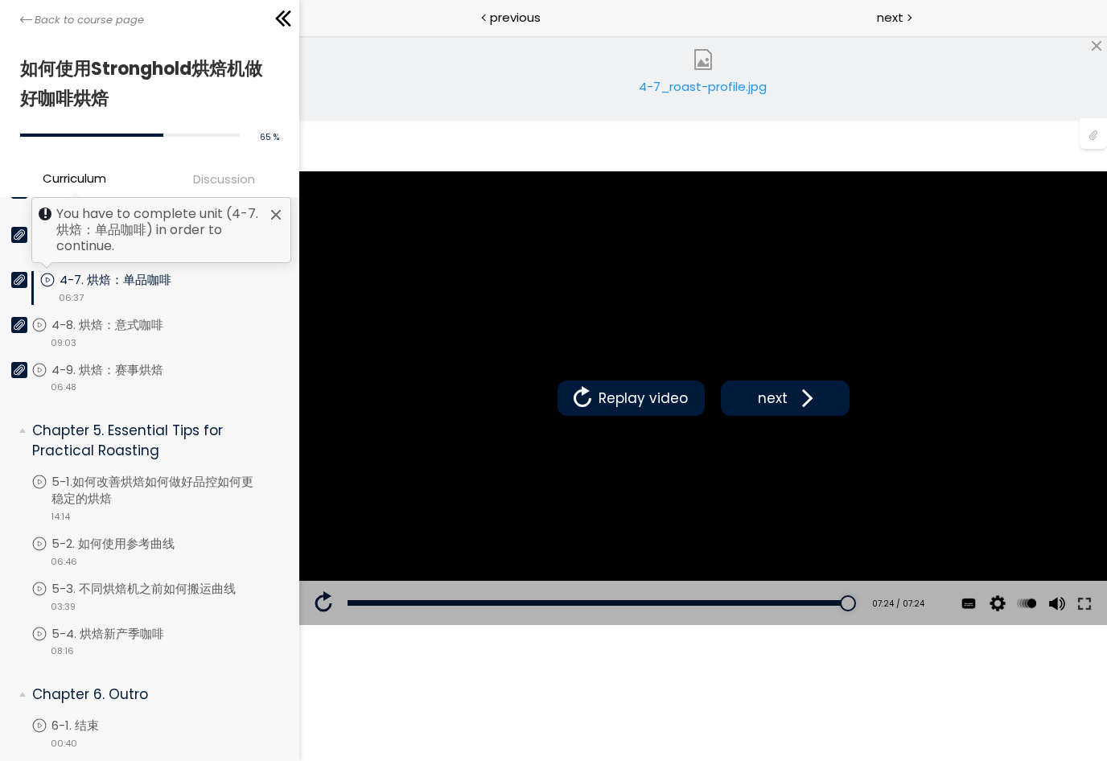
click at [125, 290] on div "video 06:37" at bounding box center [165, 297] width 252 height 16
click at [722, 85] on div "4-7_roast-profile.jpg" at bounding box center [703, 93] width 130 height 32
click at [748, 88] on div "4-7_roast-profile.jpg" at bounding box center [703, 93] width 130 height 32
click at [704, 88] on div "4-7_roast-profile.jpg" at bounding box center [703, 93] width 130 height 32
click at [734, 98] on div "4-7_roast-profile.jpg" at bounding box center [703, 93] width 130 height 32
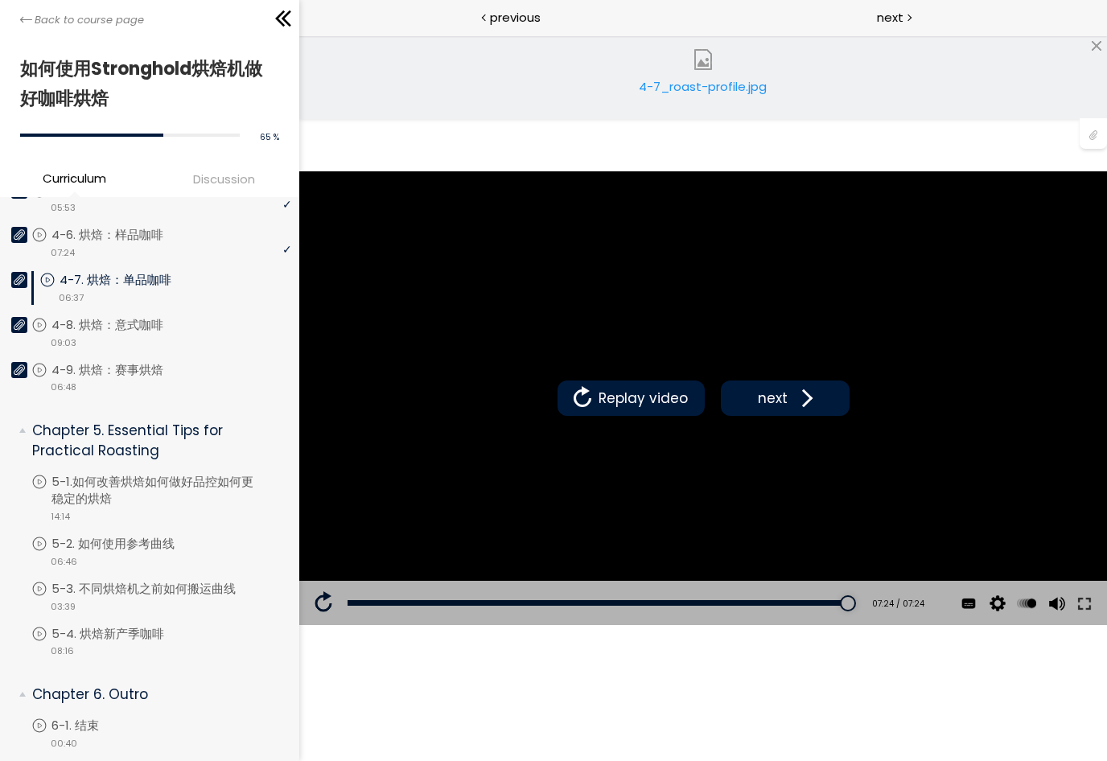
click at [726, 97] on div "4-7_roast-profile.jpg" at bounding box center [703, 93] width 130 height 32
click at [723, 77] on link "4-7_roast-profile.jpg" at bounding box center [703, 77] width 154 height 64
click at [693, 60] on img at bounding box center [703, 59] width 21 height 21
click at [814, 403] on button "next" at bounding box center [784, 398] width 129 height 35
click at [77, 327] on li "You have to complete unit (4-8. 烘焙：意式咖啡) in order to continue. 4-8. 烘焙：意式咖啡 vid…" at bounding box center [161, 338] width 260 height 45
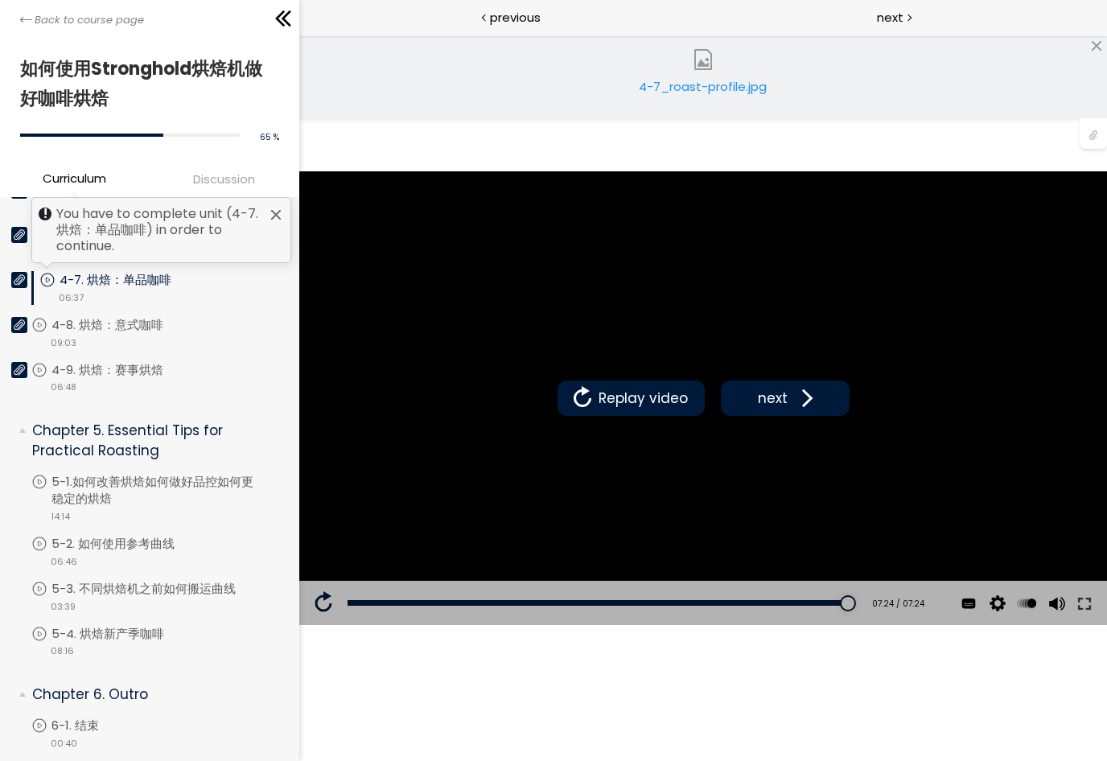
click at [89, 273] on p "4-7. 烘焙：单品咖啡" at bounding box center [132, 280] width 144 height 18
click at [612, 406] on span "Replay video" at bounding box center [642, 398] width 97 height 21
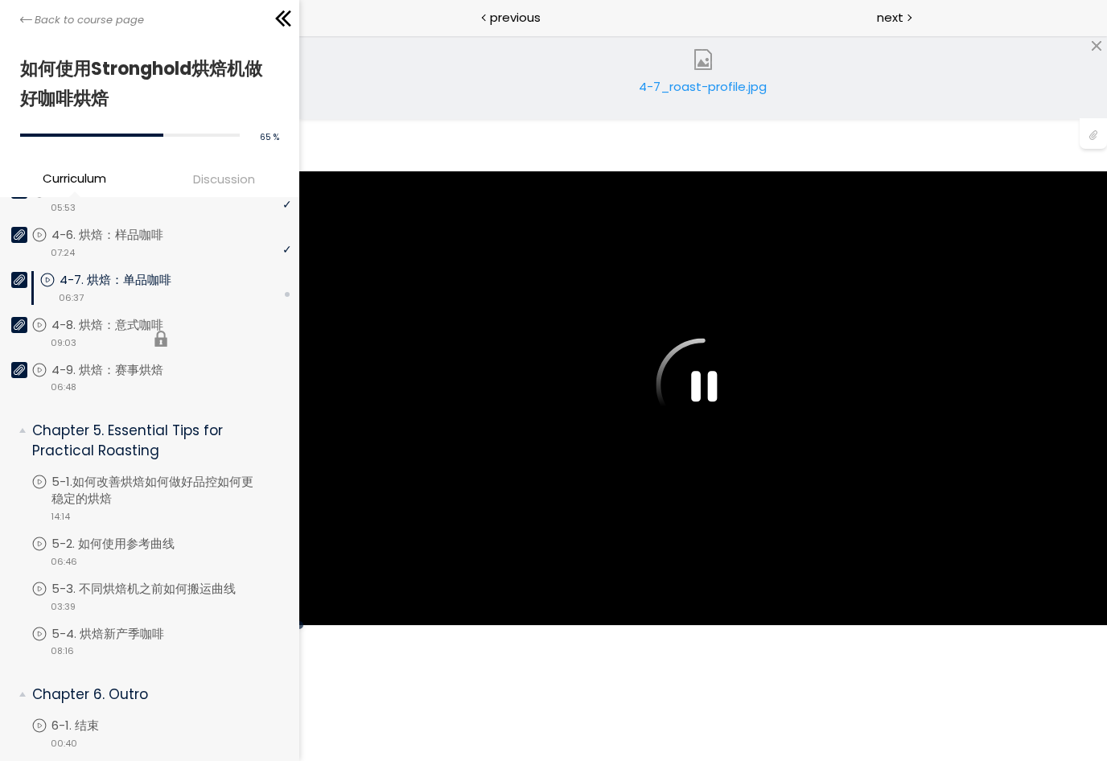
click at [98, 334] on li "You have to complete unit (4-8. 烘焙：意式咖啡) in order to continue. 4-8. 烘焙：意式咖啡 vid…" at bounding box center [161, 338] width 260 height 45
click at [724, 97] on div "4-7_roast-profile.jpg" at bounding box center [703, 93] width 130 height 32
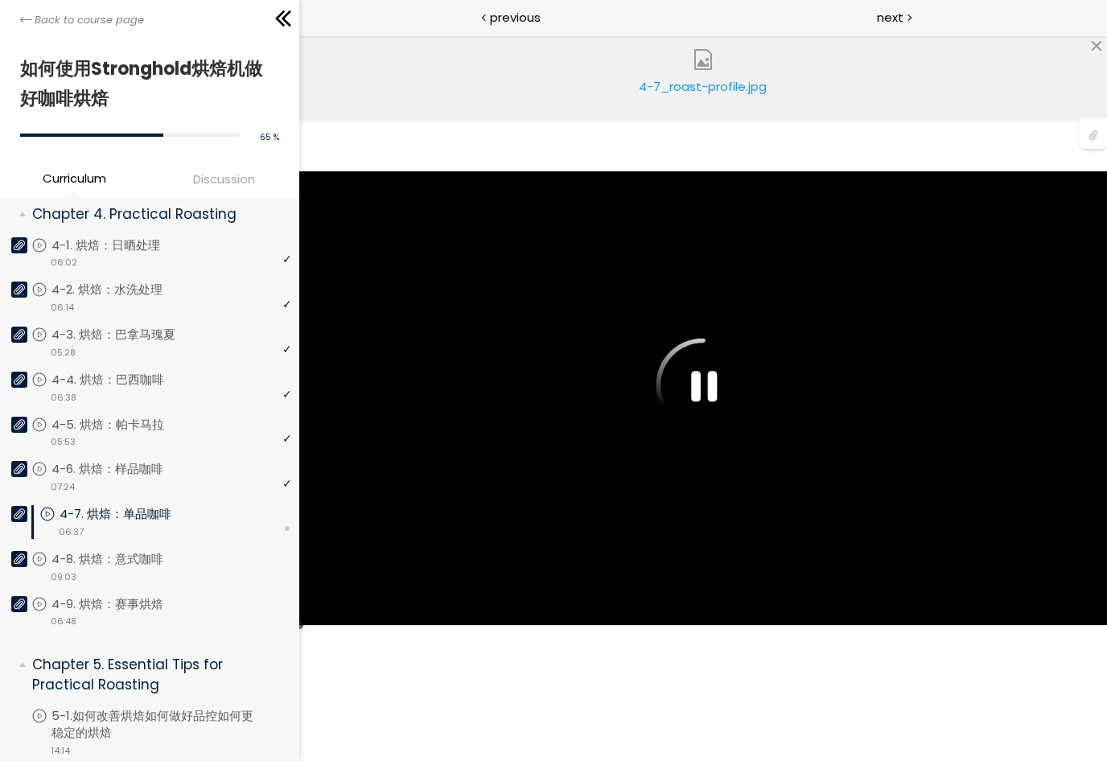
scroll to position [927, 0]
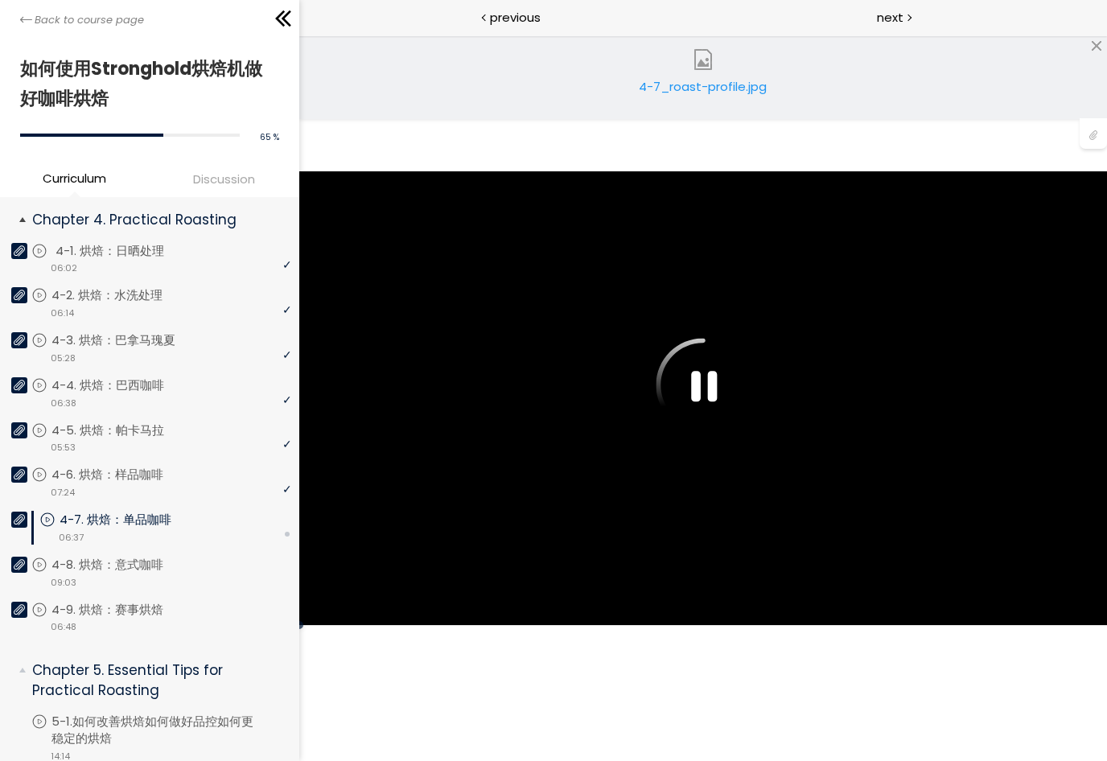
click at [56, 245] on p "4-1. 烘焙：日晒处理" at bounding box center [126, 251] width 141 height 18
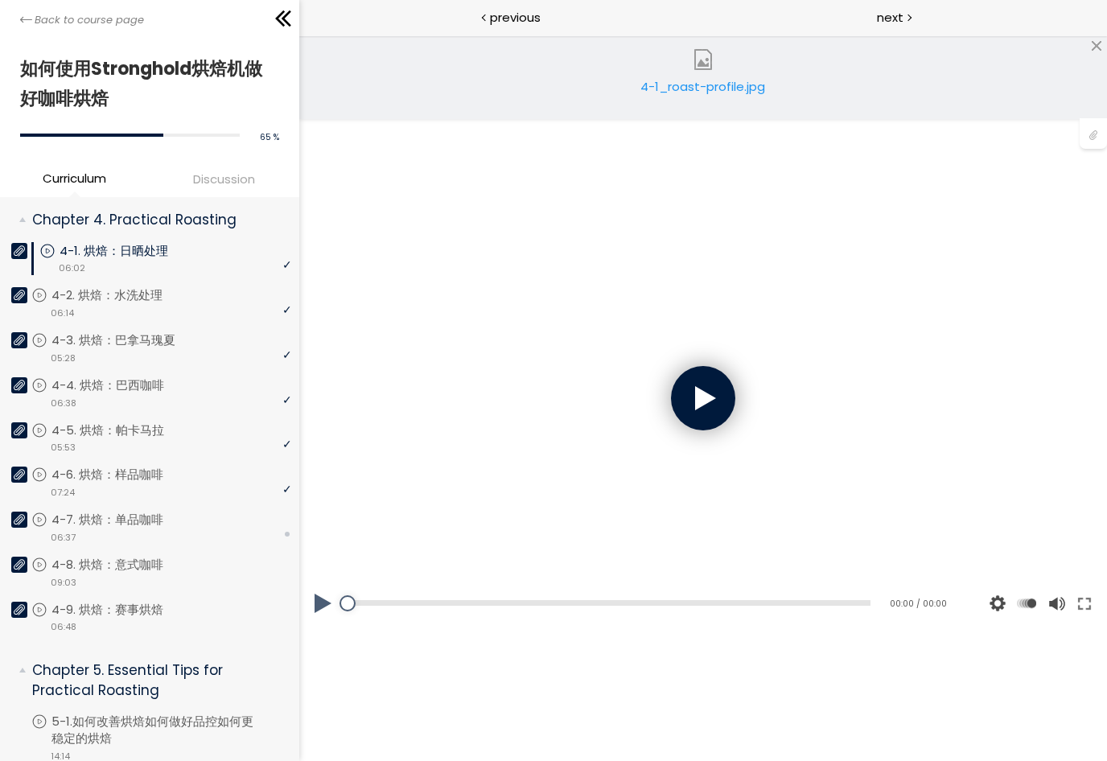
click at [724, 87] on div "4-1_roast-profile.jpg" at bounding box center [703, 93] width 130 height 32
